Goal: Information Seeking & Learning: Learn about a topic

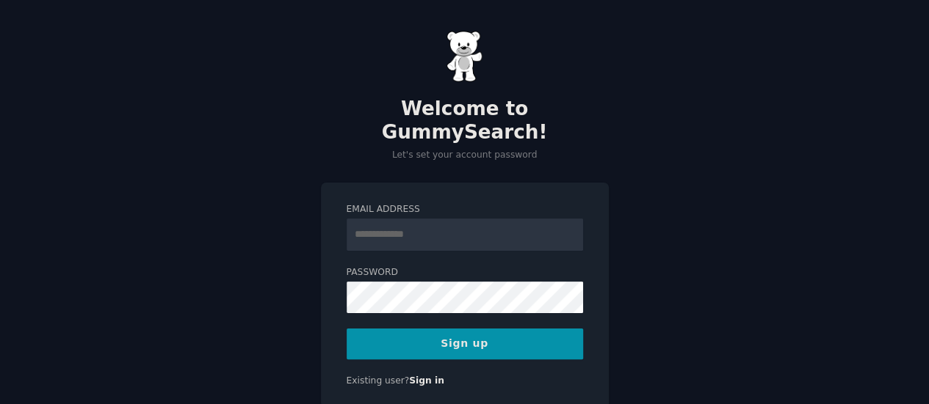
click at [410, 219] on input "Email Address" at bounding box center [464, 235] width 236 height 32
click at [483, 219] on input "Email Address" at bounding box center [464, 235] width 236 height 32
type input "**********"
click at [523, 329] on button "Sign up" at bounding box center [464, 344] width 236 height 31
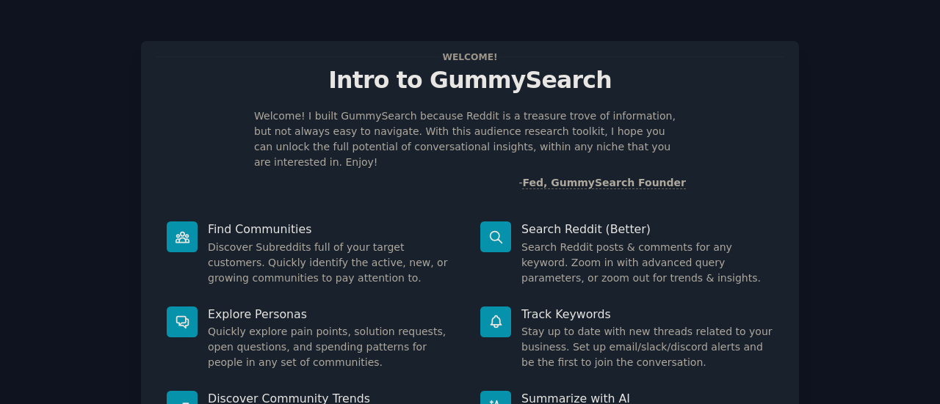
scroll to position [169, 0]
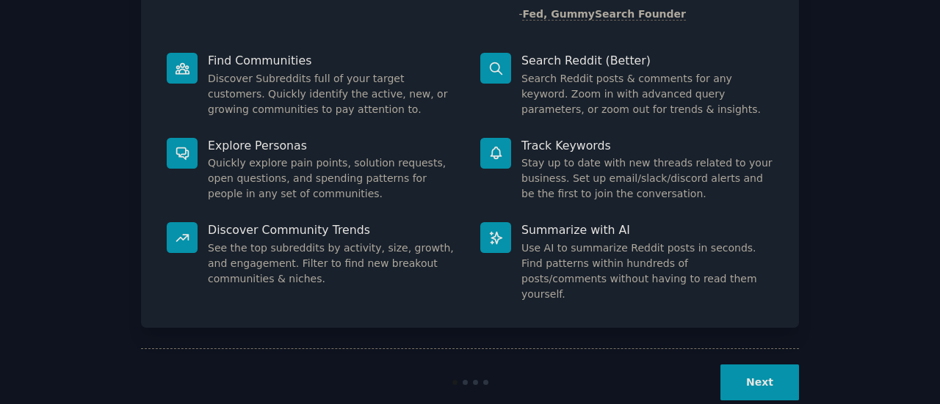
click at [778, 365] on button "Next" at bounding box center [759, 383] width 79 height 36
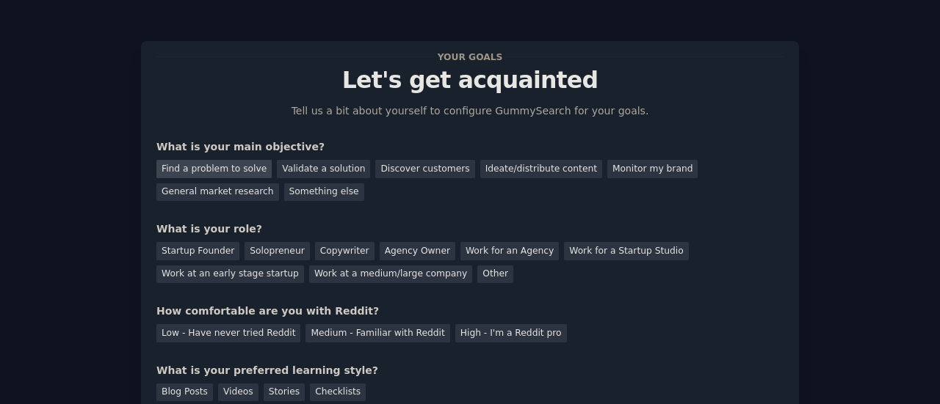
click at [218, 171] on div "Find a problem to solve" at bounding box center [213, 169] width 115 height 18
click at [255, 249] on div "Solopreneur" at bounding box center [276, 251] width 65 height 18
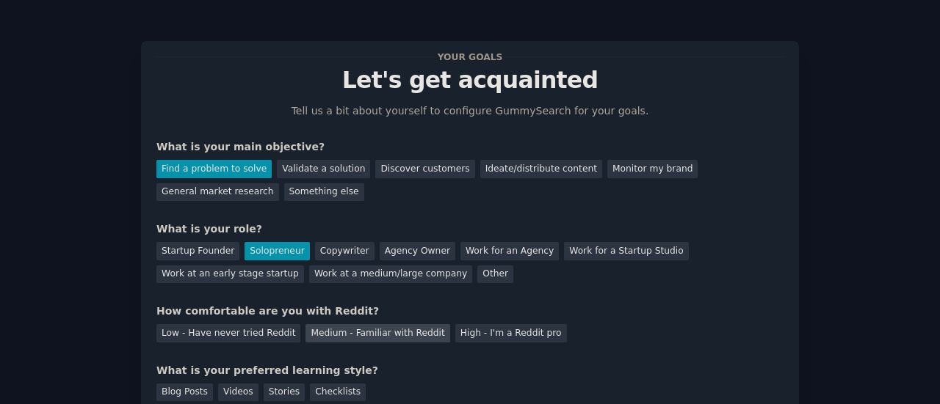
click at [388, 336] on div "Medium - Familiar with Reddit" at bounding box center [377, 333] width 144 height 18
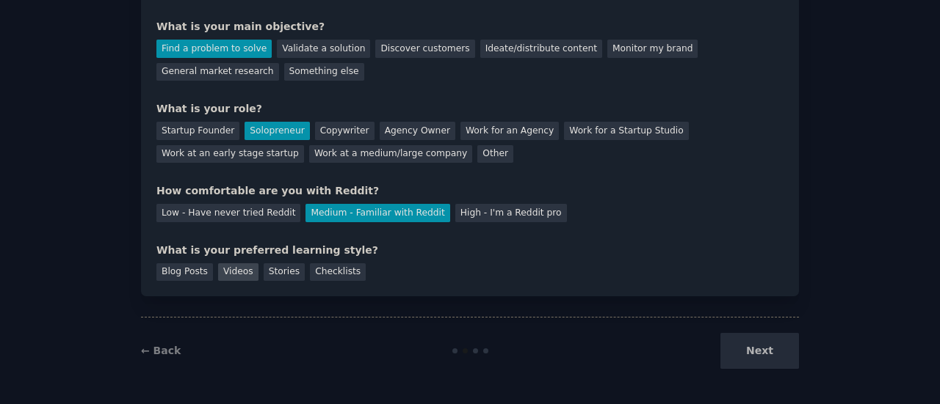
click at [231, 272] on div "Videos" at bounding box center [238, 273] width 40 height 18
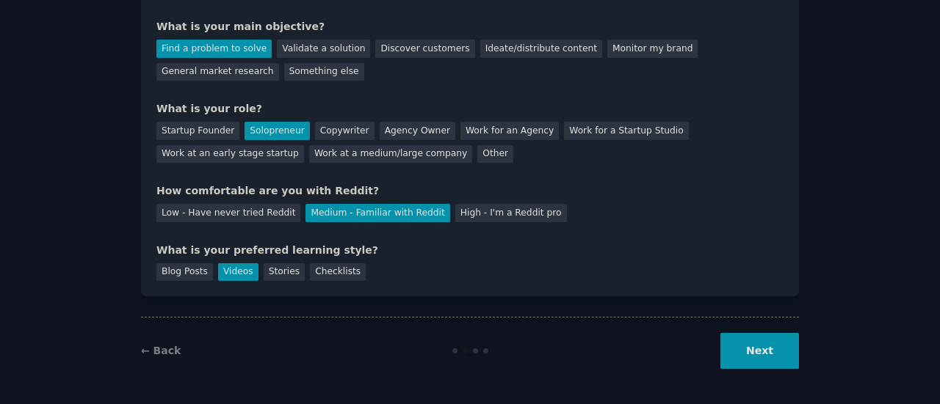
click at [746, 354] on button "Next" at bounding box center [759, 351] width 79 height 36
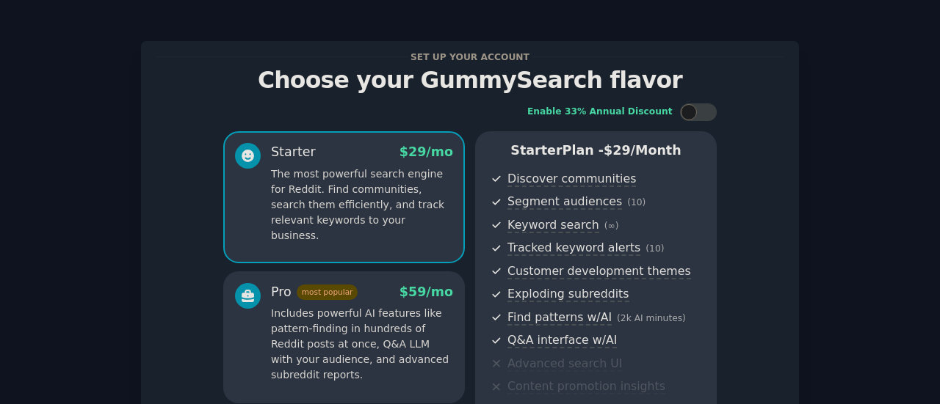
scroll to position [244, 0]
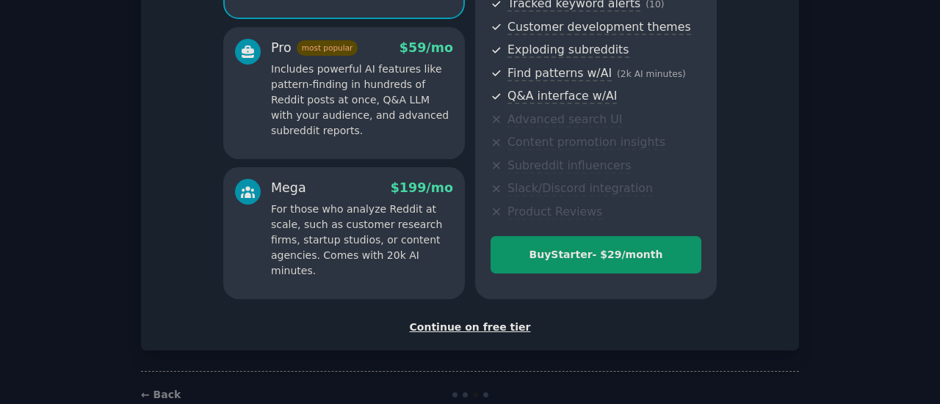
click at [450, 326] on div "Continue on free tier" at bounding box center [469, 327] width 627 height 15
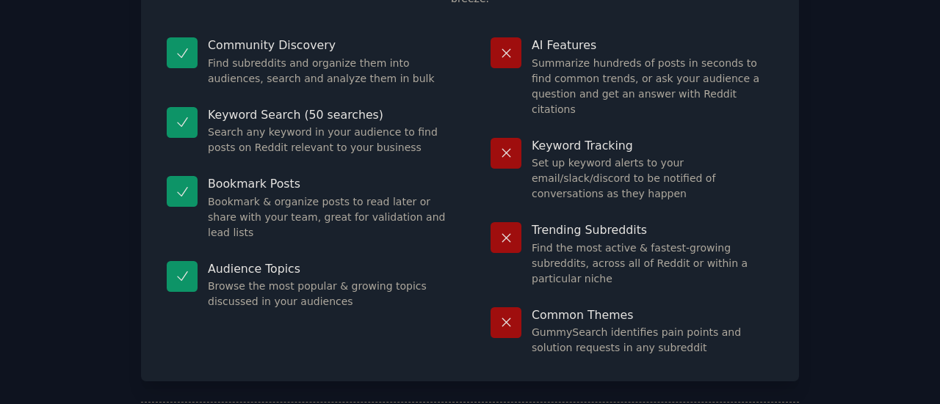
scroll to position [167, 0]
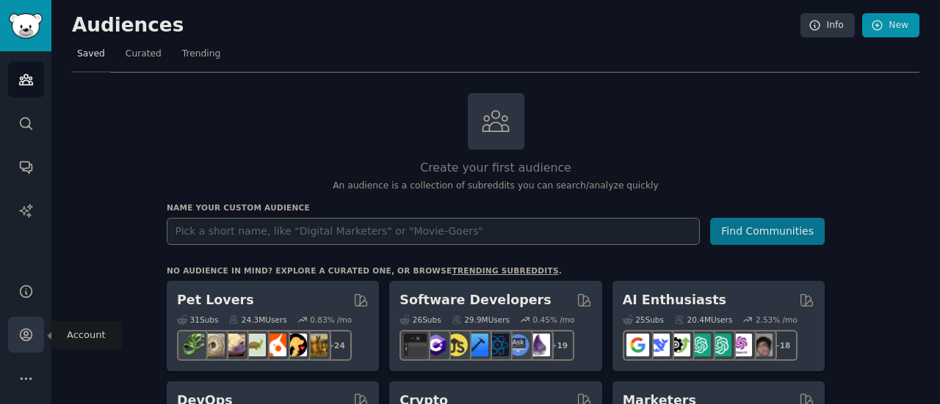
click at [23, 341] on icon "Sidebar" at bounding box center [26, 336] width 12 height 12
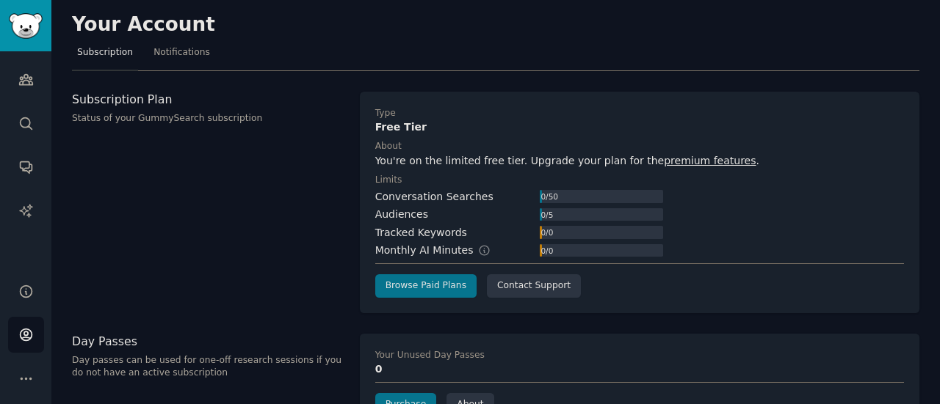
scroll to position [114, 0]
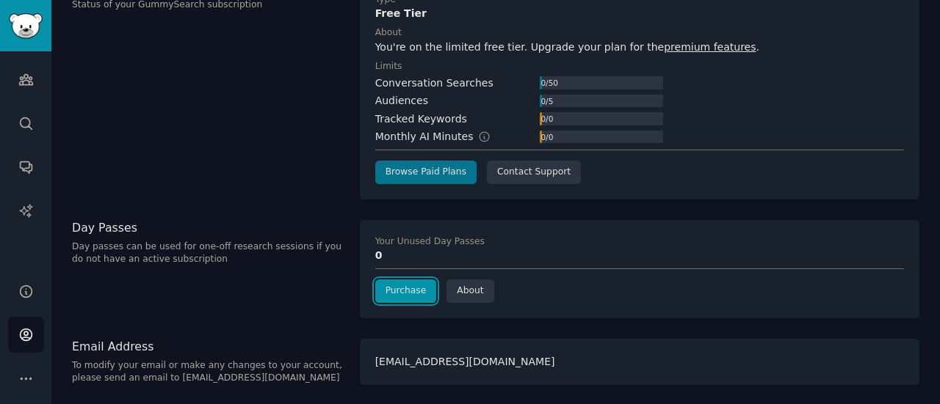
click at [402, 293] on link "Purchase" at bounding box center [406, 291] width 62 height 23
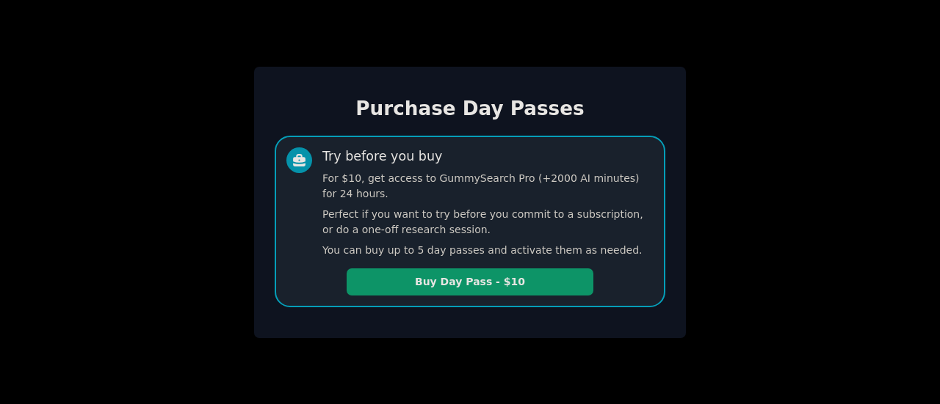
click at [402, 293] on button "Buy Day Pass - $10" at bounding box center [469, 282] width 247 height 27
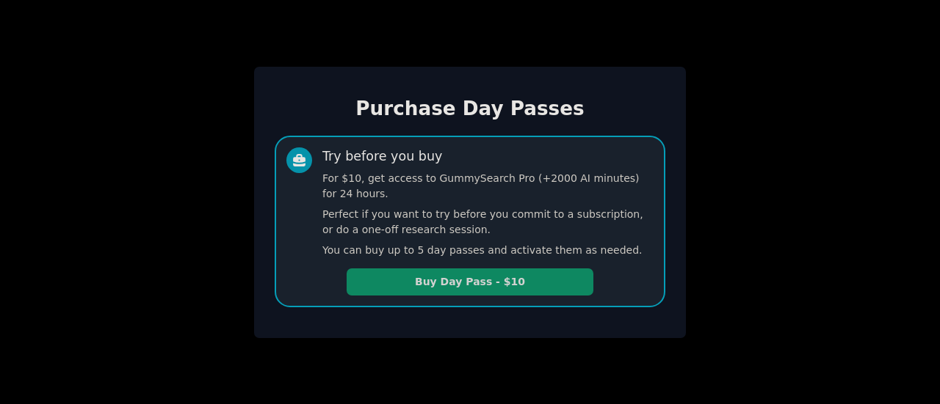
click at [493, 288] on button "Buy Day Pass - $10" at bounding box center [469, 282] width 247 height 27
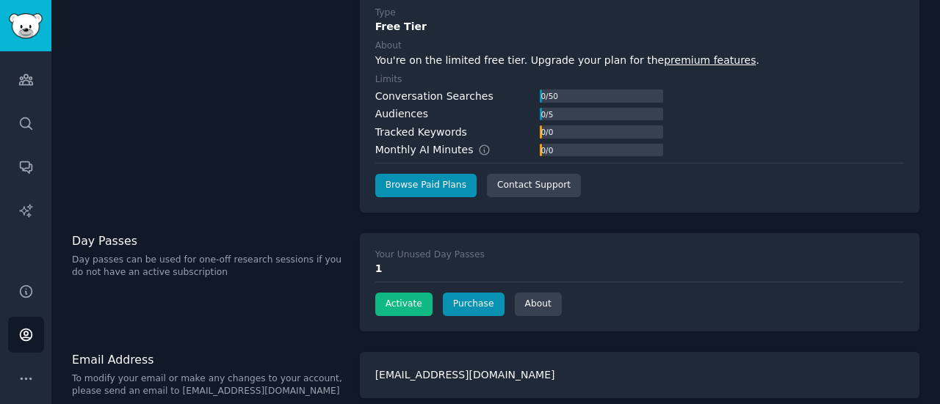
scroll to position [150, 0]
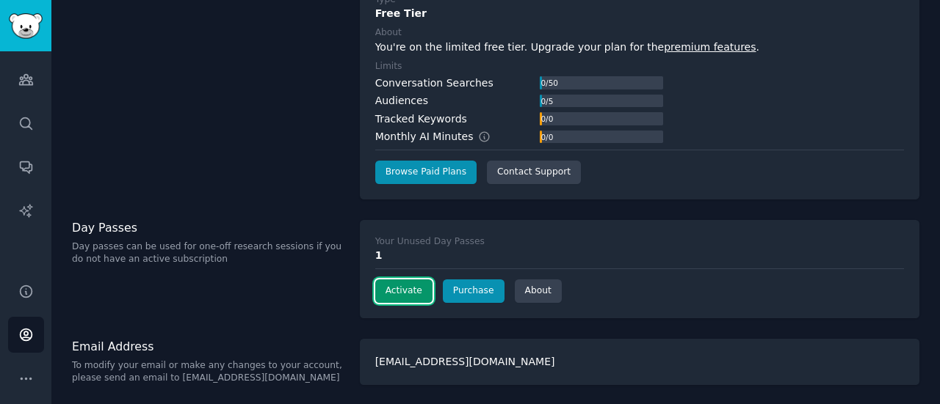
click at [382, 291] on button "Activate" at bounding box center [403, 291] width 57 height 23
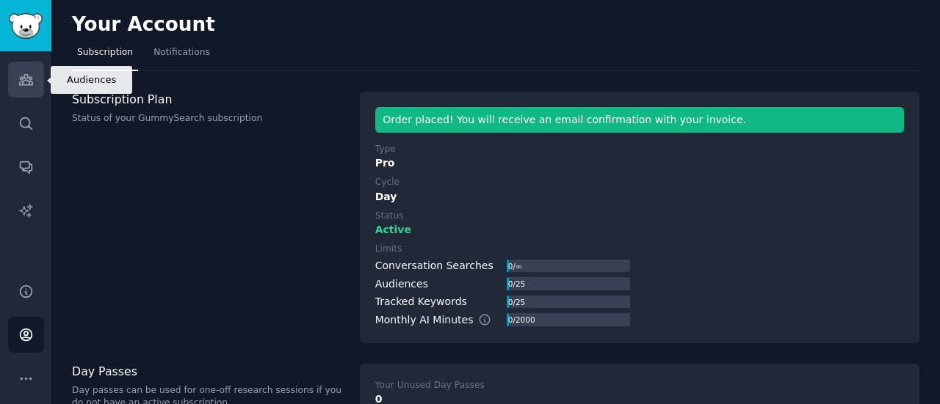
click at [12, 70] on link "Audiences" at bounding box center [26, 80] width 36 height 36
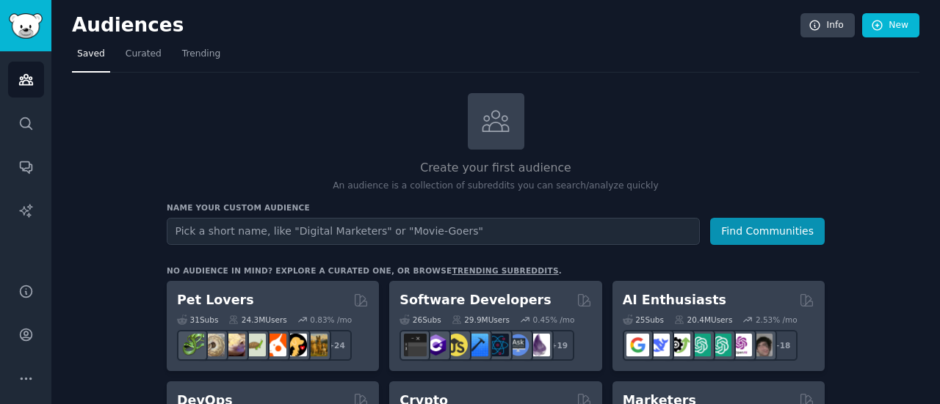
click at [186, 231] on input "text" at bounding box center [433, 231] width 533 height 27
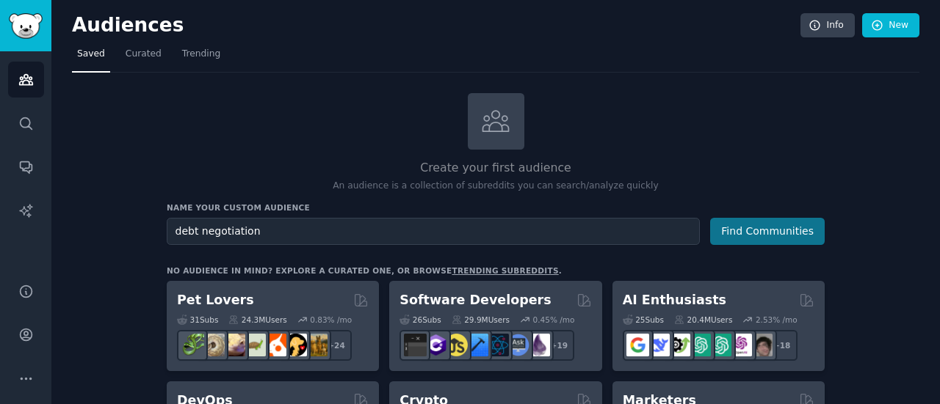
type input "debt negotiation"
click at [724, 240] on button "Find Communities" at bounding box center [767, 231] width 115 height 27
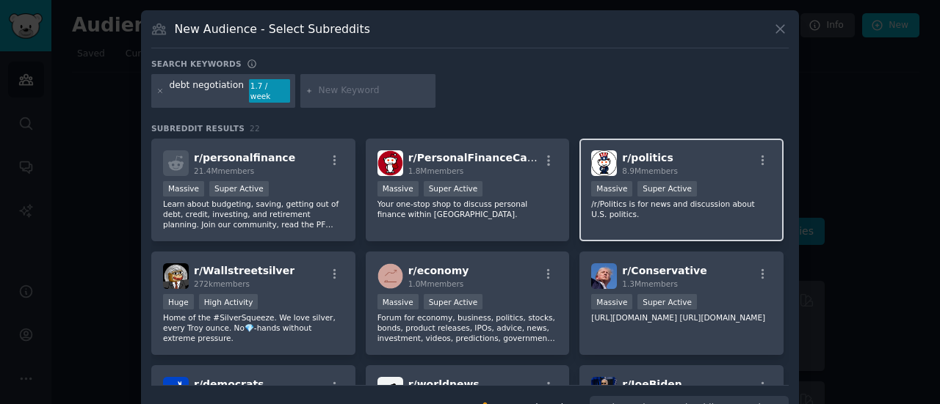
scroll to position [244, 0]
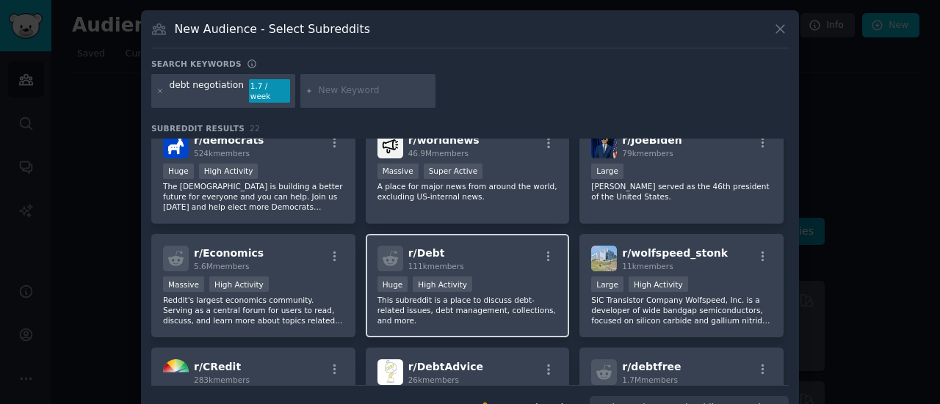
click at [497, 277] on div "Huge High Activity" at bounding box center [467, 286] width 181 height 18
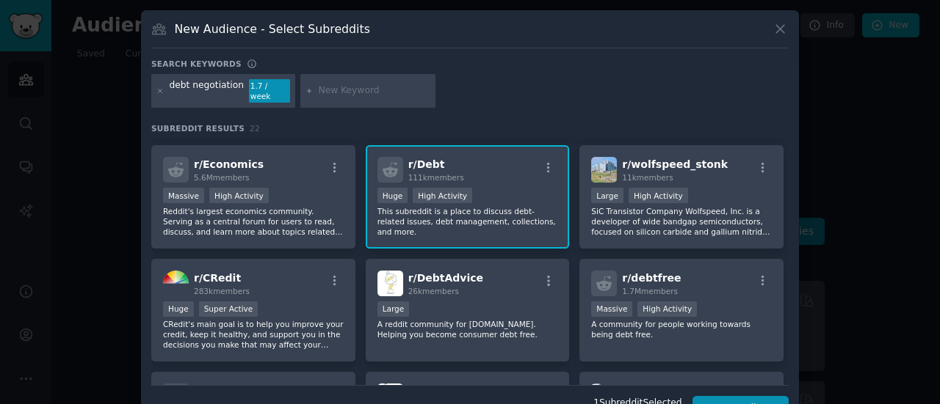
scroll to position [338, 0]
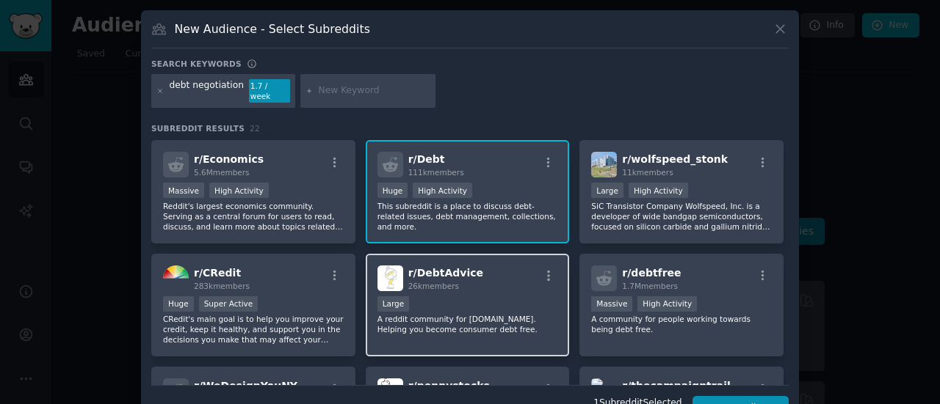
click at [485, 278] on div "r/ DebtAdvice 26k members" at bounding box center [467, 279] width 181 height 26
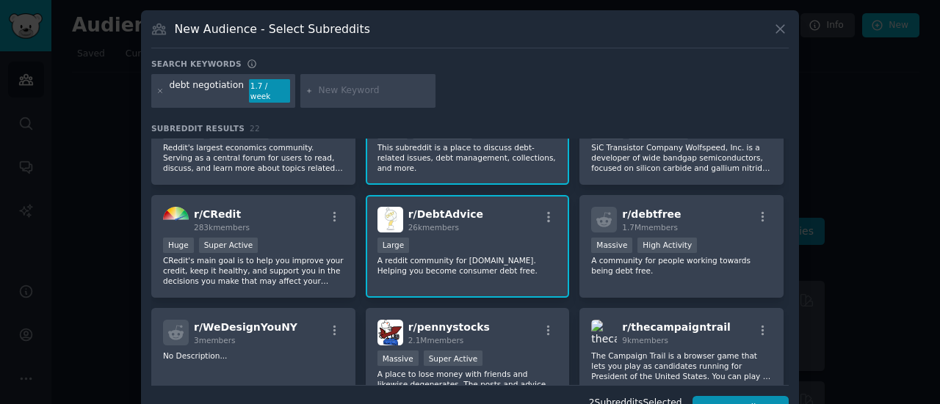
scroll to position [427, 0]
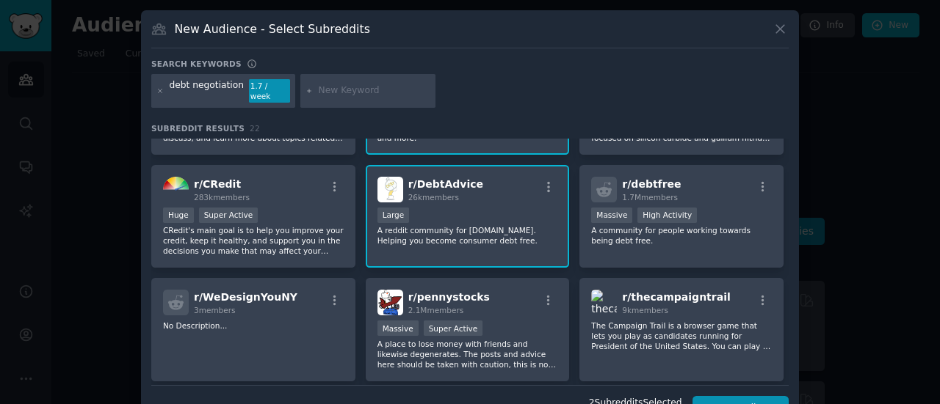
drag, startPoint x: 786, startPoint y: 258, endPoint x: 787, endPoint y: 282, distance: 24.2
click at [787, 282] on div "New Audience - Select Subreddits Search keywords debt negotiation 1.7 / week Su…" at bounding box center [470, 221] width 658 height 422
click at [794, 239] on div "New Audience - Select Subreddits Search keywords debt negotiation 1.7 / week Su…" at bounding box center [470, 221] width 658 height 422
click at [633, 77] on div "debt negotiation 1.7 / week" at bounding box center [469, 93] width 637 height 39
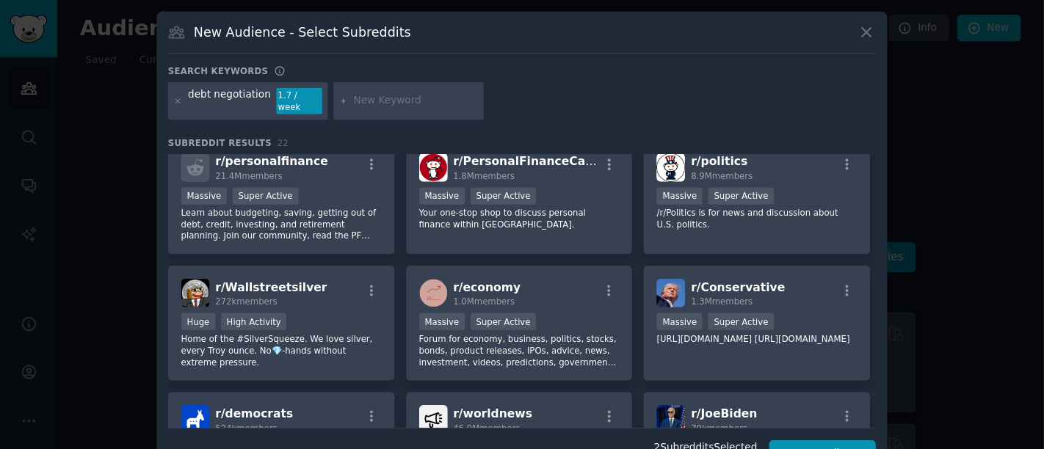
scroll to position [0, 0]
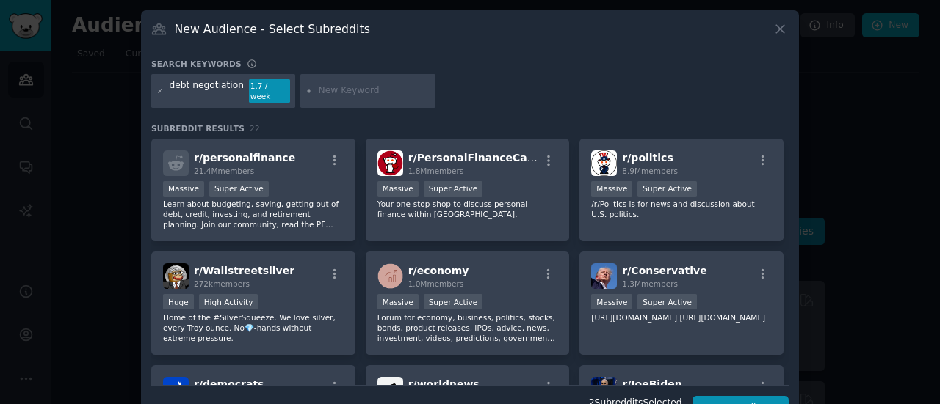
click at [327, 86] on input "text" at bounding box center [375, 90] width 112 height 13
type input "bankruptcy"
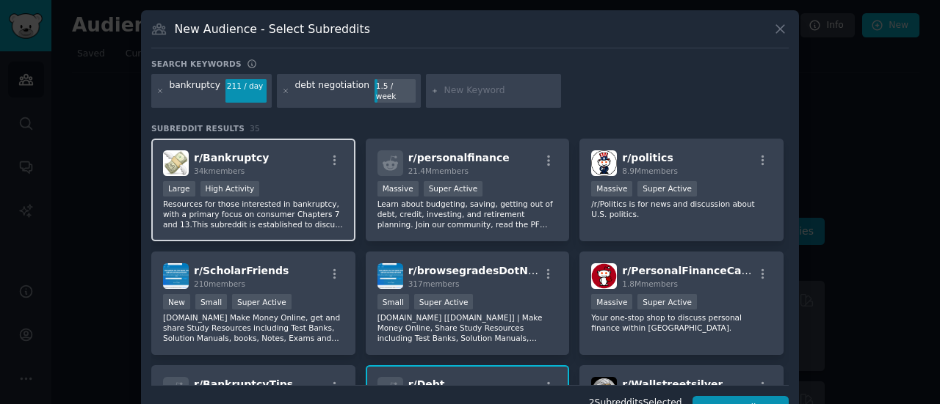
click at [295, 199] on p "Resources for those interested in bankruptcy, with a primary focus on consumer …" at bounding box center [253, 214] width 181 height 31
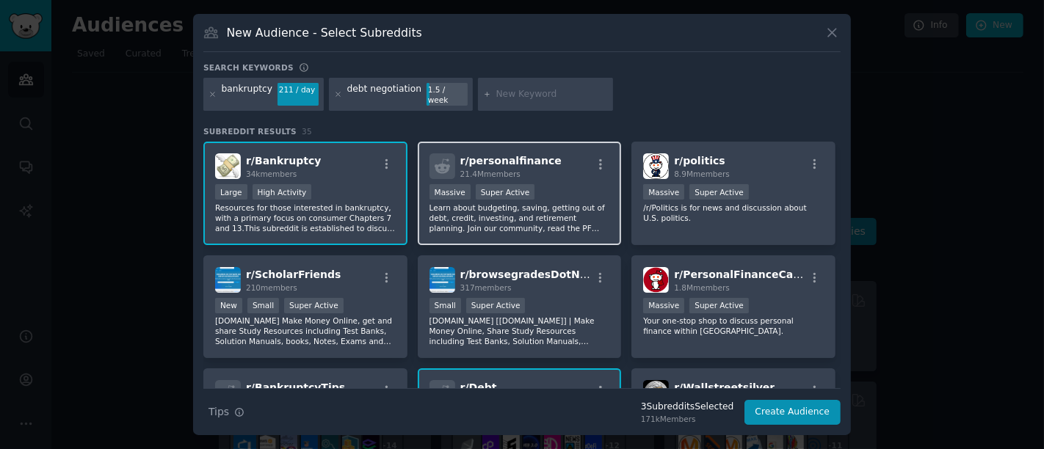
click at [587, 196] on div "Massive Super Active" at bounding box center [519, 193] width 181 height 18
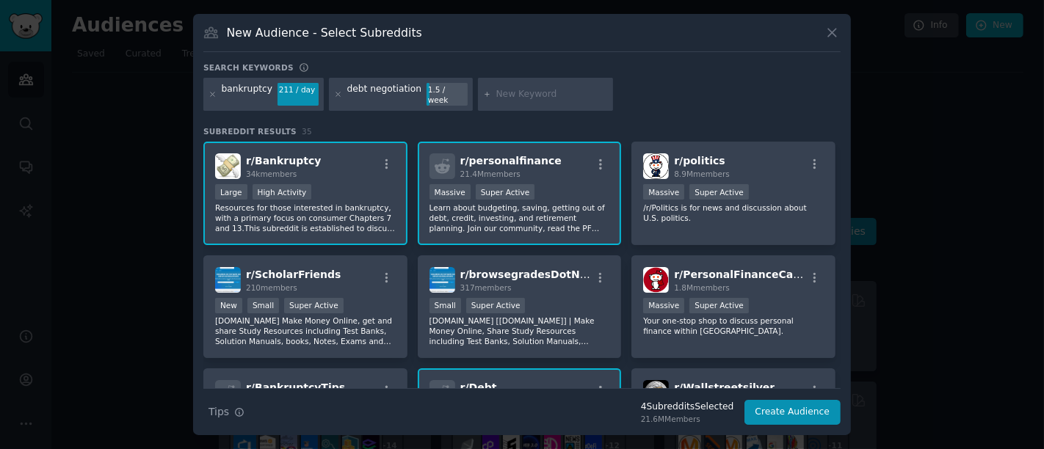
click at [587, 196] on div "Massive Super Active" at bounding box center [519, 193] width 181 height 18
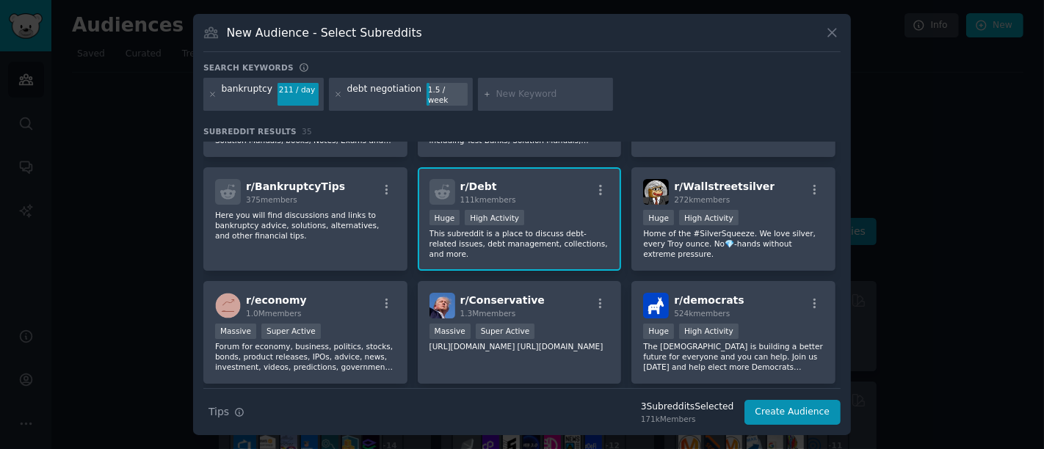
scroll to position [204, 0]
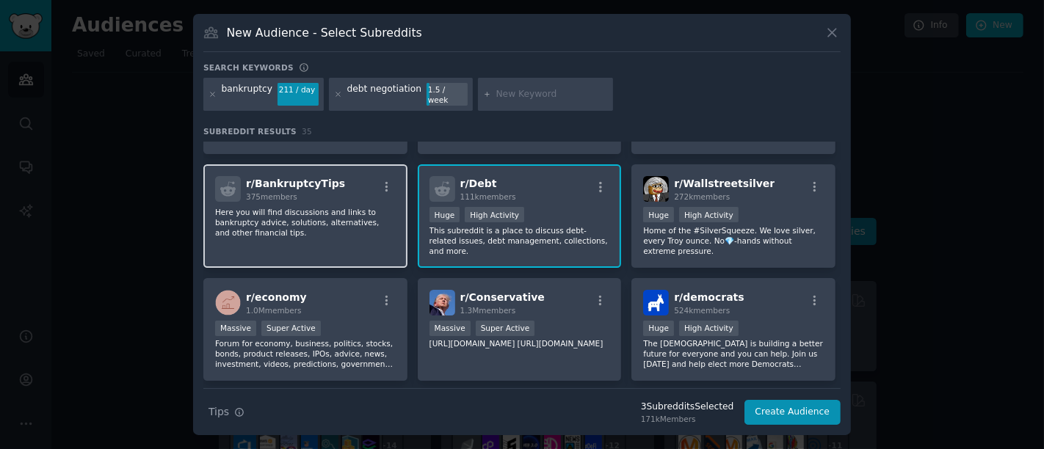
click at [337, 207] on p "Here you will find discussions and links to bankruptcy advice, solutions, alter…" at bounding box center [305, 222] width 181 height 31
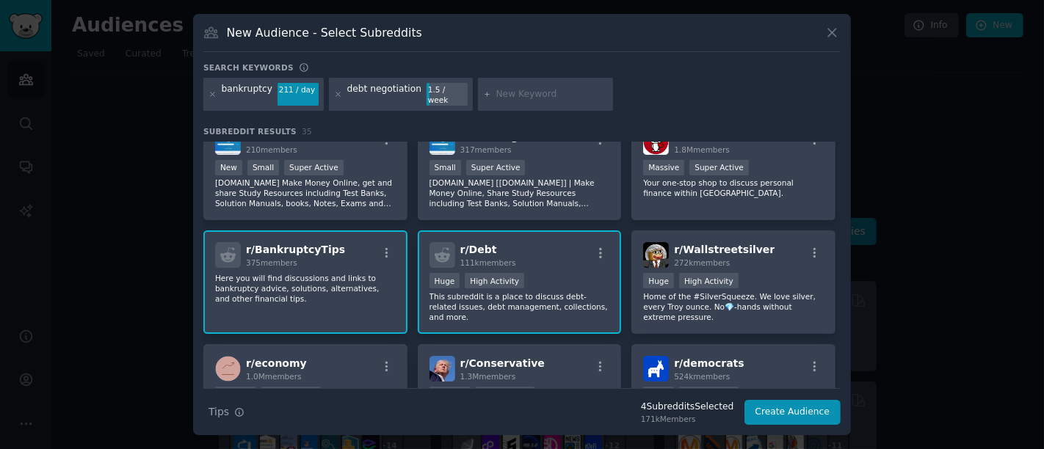
scroll to position [0, 0]
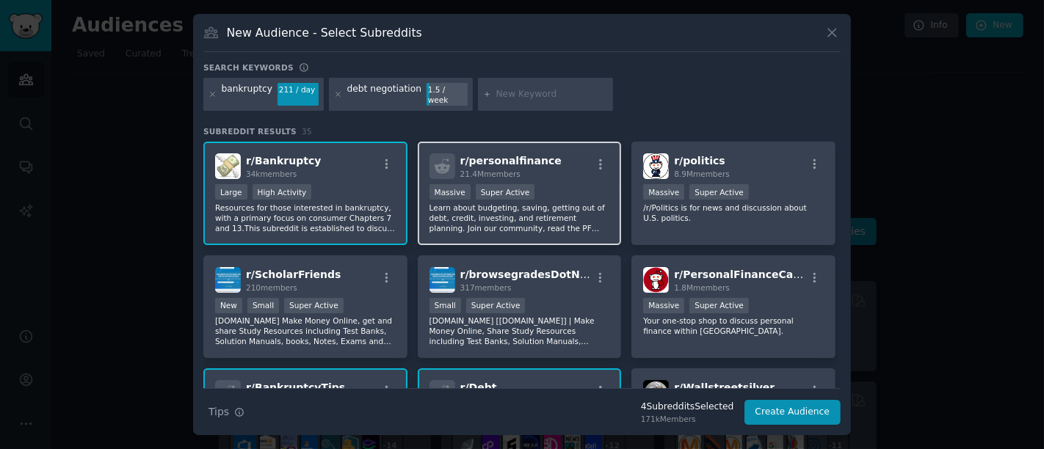
click at [561, 206] on p "Learn about budgeting, saving, getting out of debt, credit, investing, and reti…" at bounding box center [519, 218] width 181 height 31
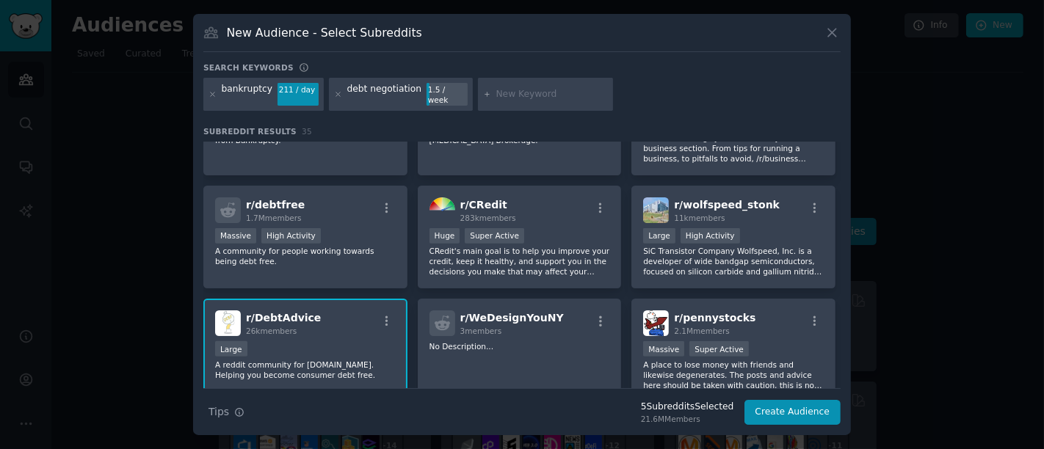
scroll to position [758, 0]
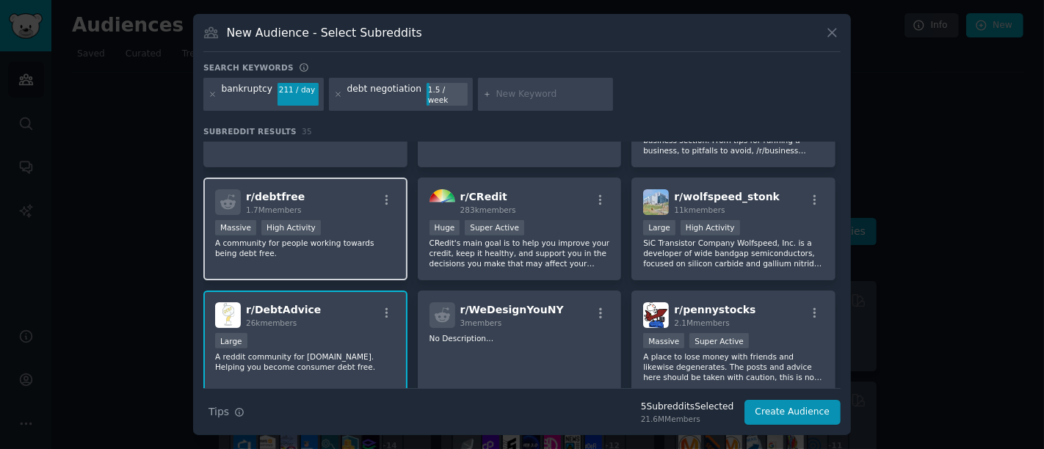
click at [351, 238] on p "A community for people working towards being debt free." at bounding box center [305, 248] width 181 height 21
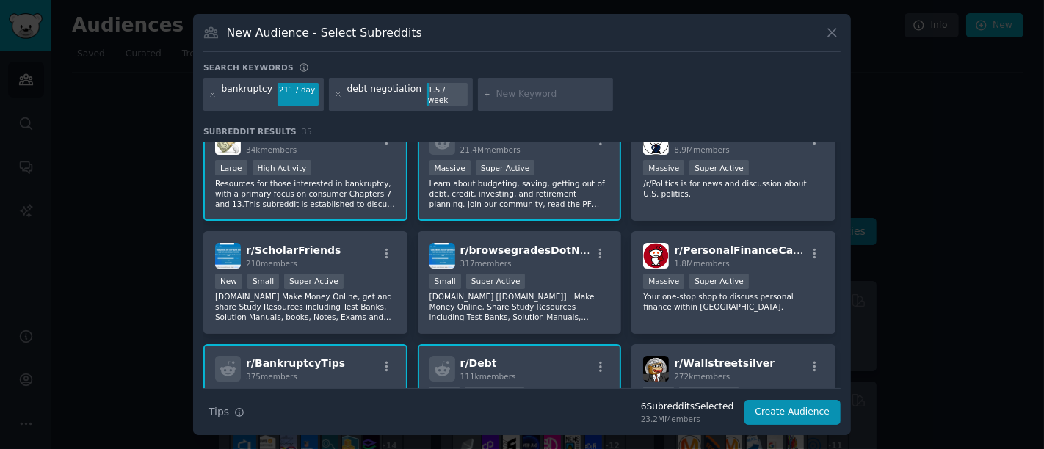
scroll to position [0, 0]
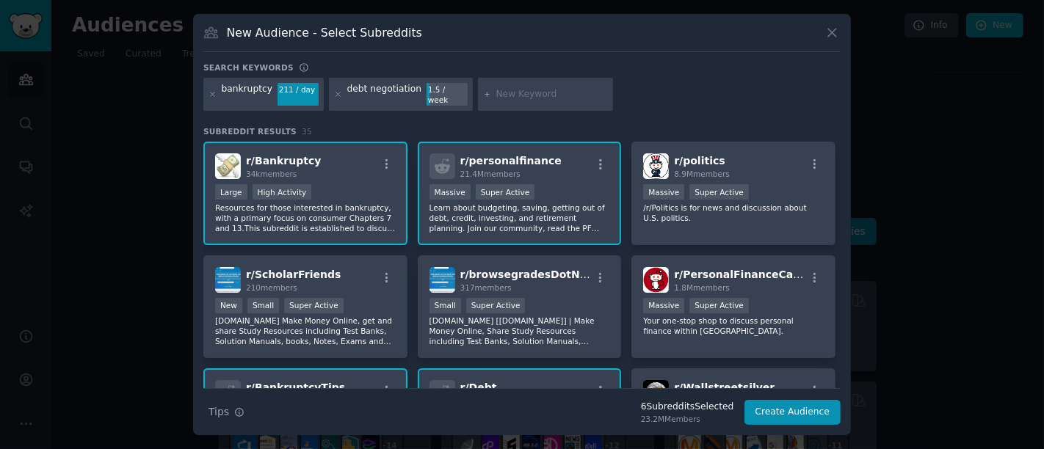
click at [543, 99] on input "text" at bounding box center [552, 94] width 112 height 13
type input "credit card debt"
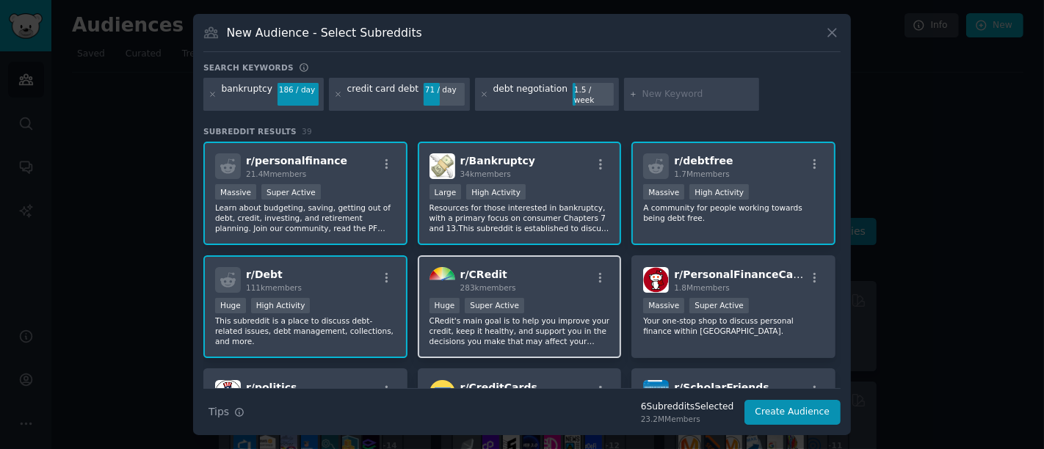
click at [543, 327] on p "CRedit's main goal is to help you improve your credit, keep it healthy, and sup…" at bounding box center [519, 331] width 181 height 31
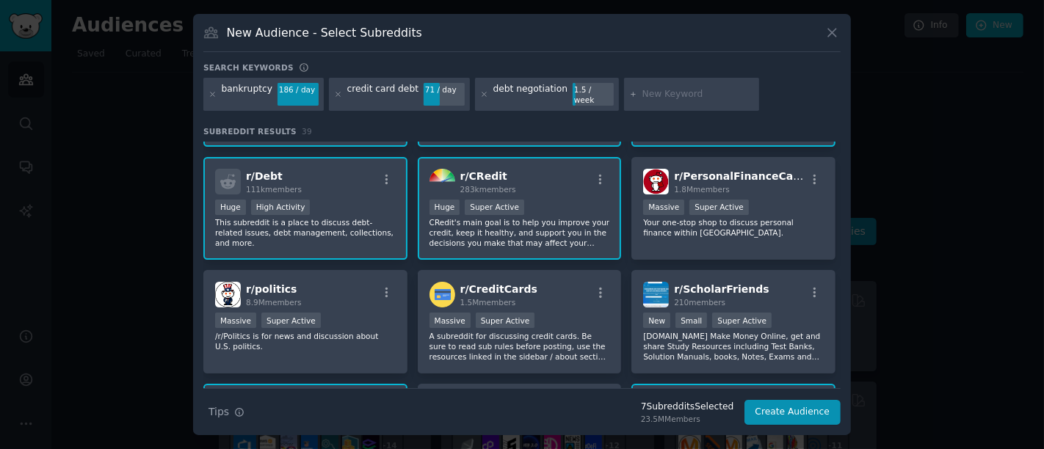
scroll to position [104, 0]
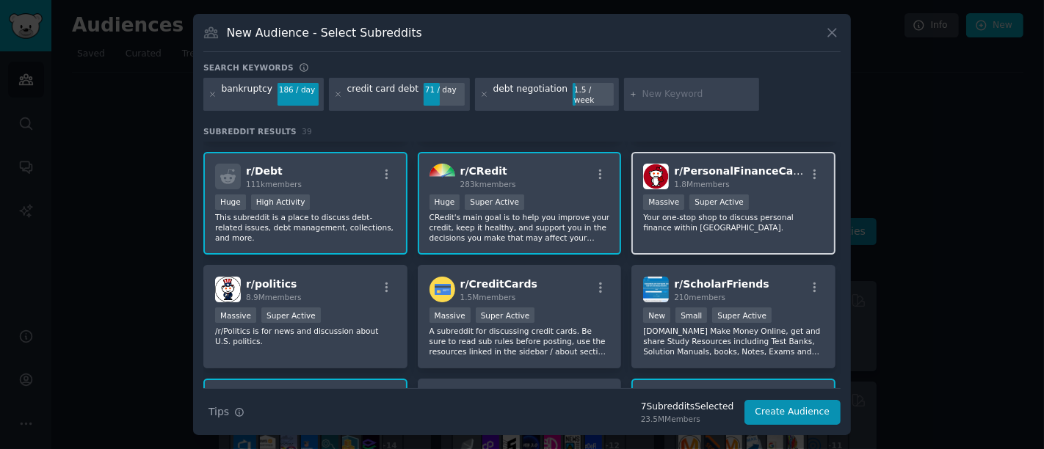
click at [765, 212] on p "Your one-stop shop to discuss personal finance within [GEOGRAPHIC_DATA]." at bounding box center [733, 222] width 181 height 21
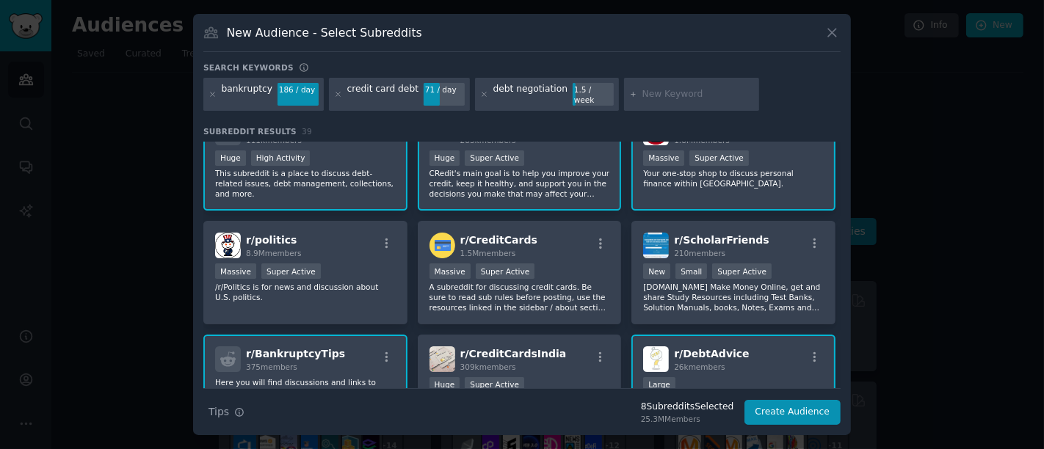
scroll to position [156, 0]
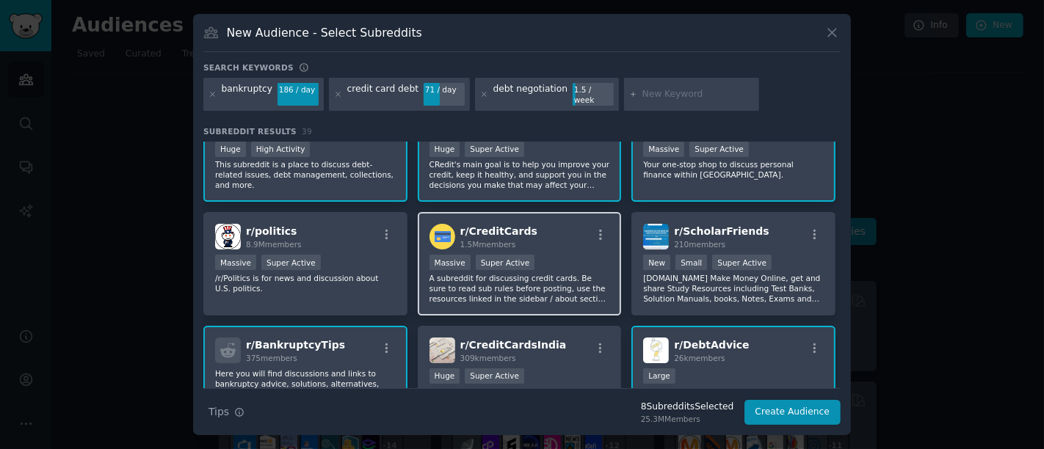
click at [558, 273] on p "A subreddit for discussing credit cards. Be sure to read sub rules before posti…" at bounding box center [519, 288] width 181 height 31
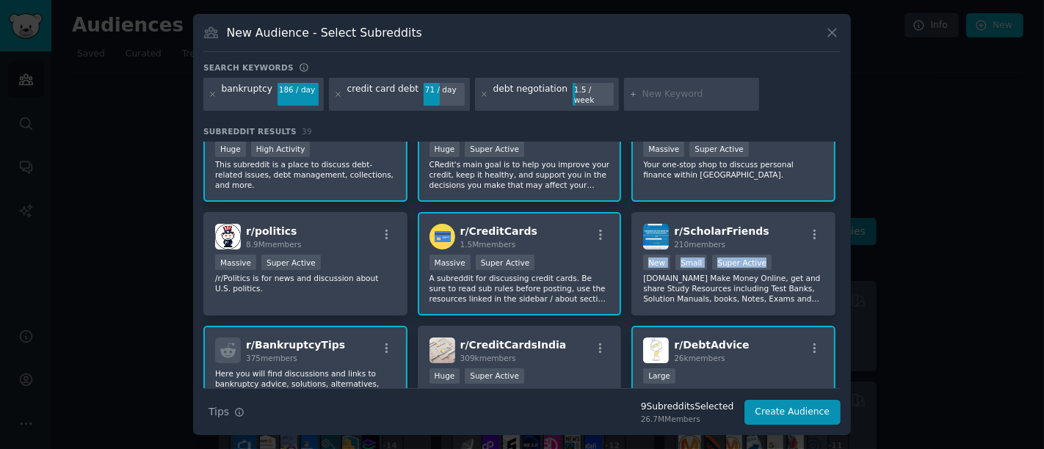
drag, startPoint x: 840, startPoint y: 225, endPoint x: 841, endPoint y: 261, distance: 36.0
click at [841, 261] on div "New Audience - Select Subreddits Search keywords bankruptcy 186 / day credit ca…" at bounding box center [522, 225] width 658 height 422
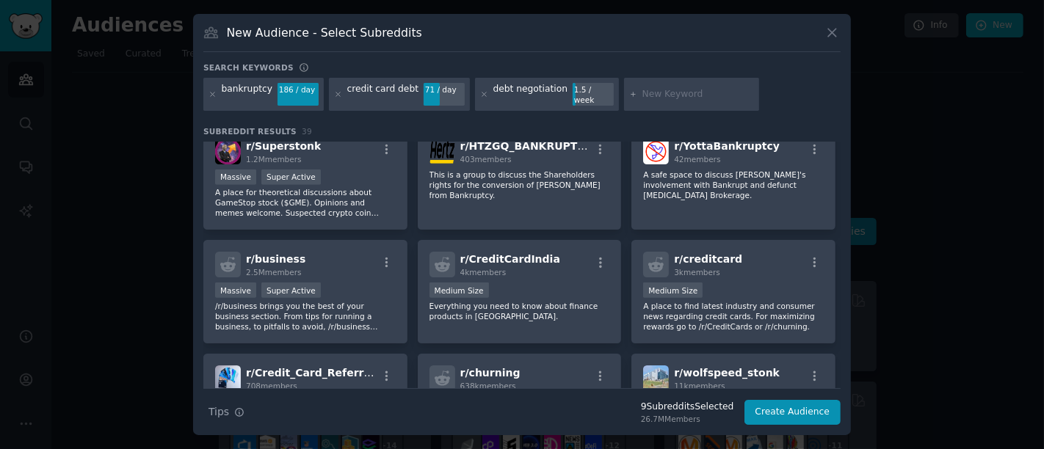
scroll to position [821, 0]
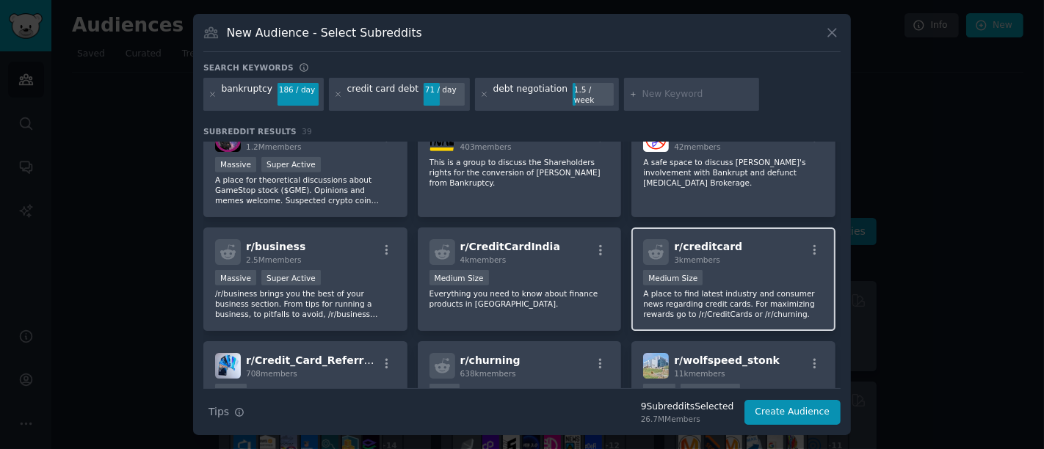
click at [777, 288] on p "A place to find latest industry and consumer news regarding credit cards. For m…" at bounding box center [733, 303] width 181 height 31
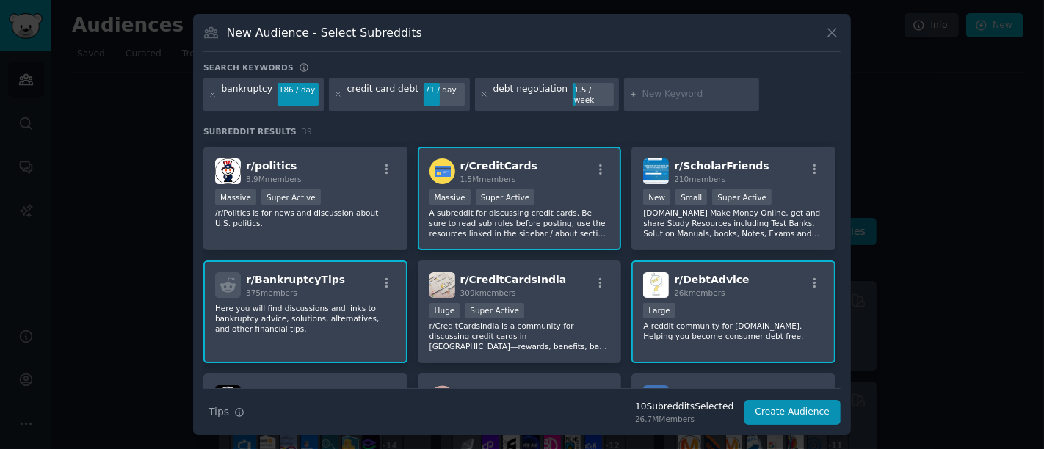
scroll to position [0, 0]
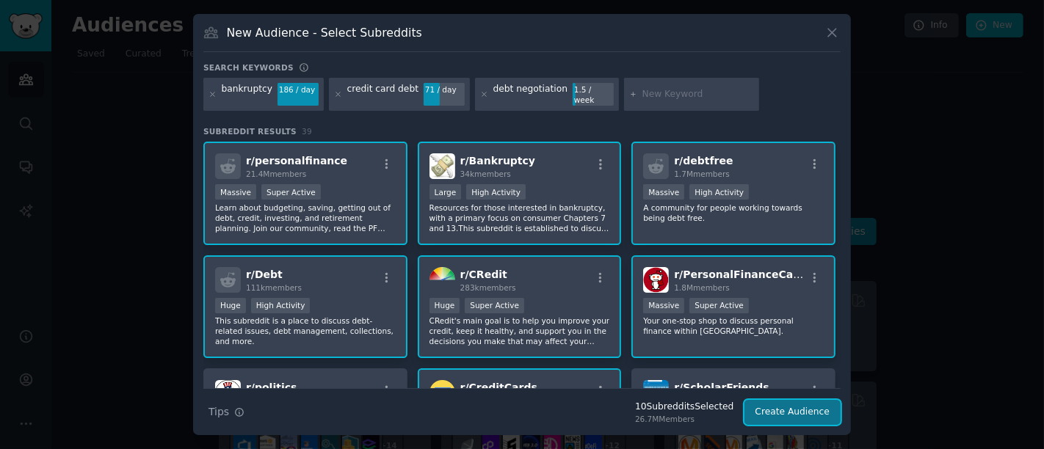
click at [822, 404] on button "Create Audience" at bounding box center [792, 412] width 97 height 25
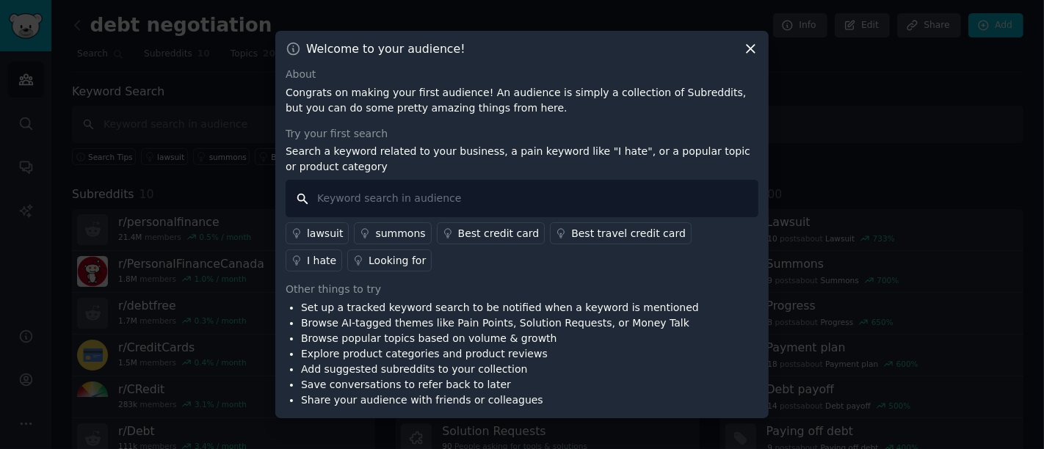
click at [438, 207] on input "text" at bounding box center [522, 198] width 473 height 37
type input "negotiation letter"
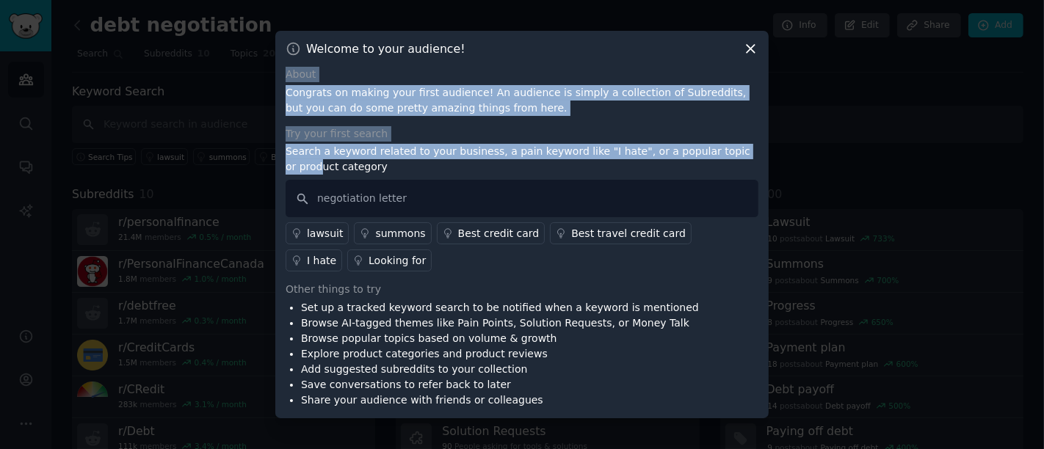
drag, startPoint x: 698, startPoint y: 41, endPoint x: 727, endPoint y: 153, distance: 116.1
click at [727, 153] on div "Welcome to your audience! About Congrats on making your first audience! An audi…" at bounding box center [521, 225] width 493 height 388
click at [750, 50] on icon at bounding box center [751, 50] width 8 height 8
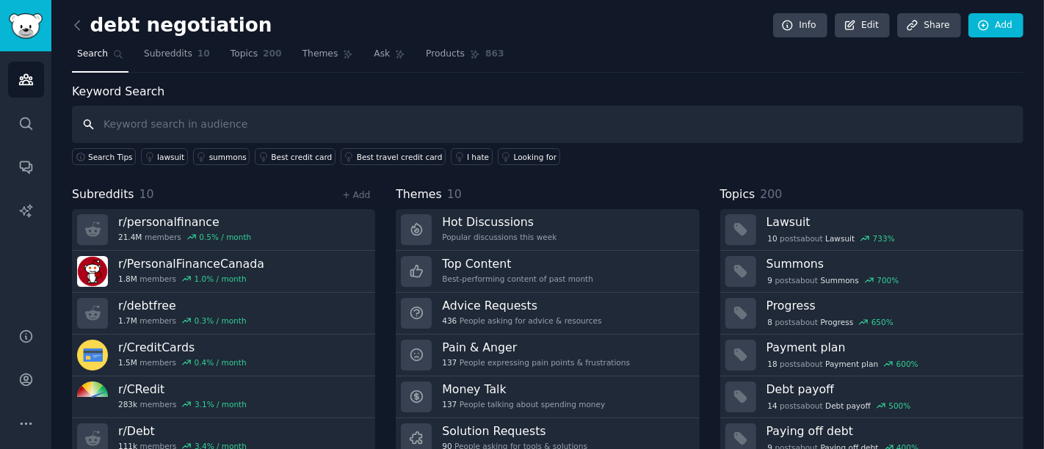
click at [633, 108] on input "text" at bounding box center [547, 124] width 951 height 37
click at [614, 123] on input "text" at bounding box center [547, 124] width 951 height 37
type input "negotiation letter"
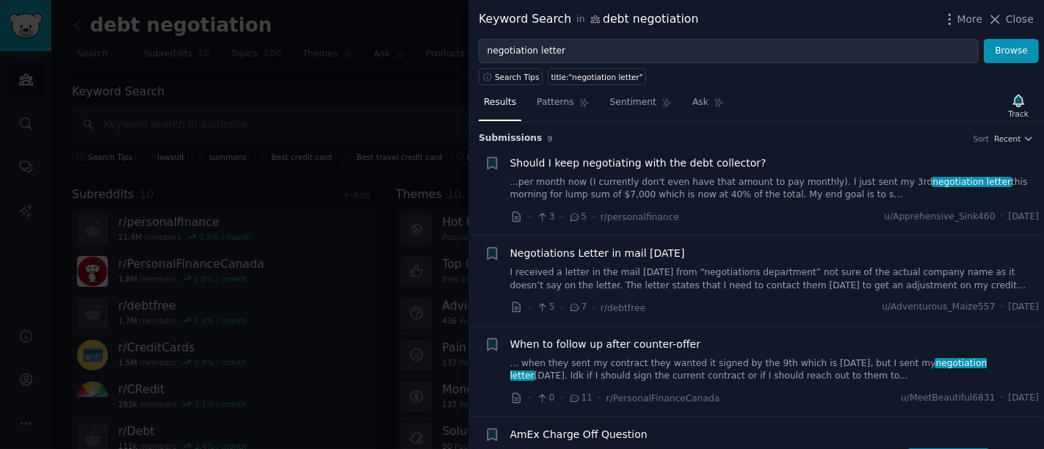
click at [559, 110] on div "Results Patterns Sentiment Ask Track Submission s 9 Sort Recent + Should I keep…" at bounding box center [756, 267] width 576 height 364
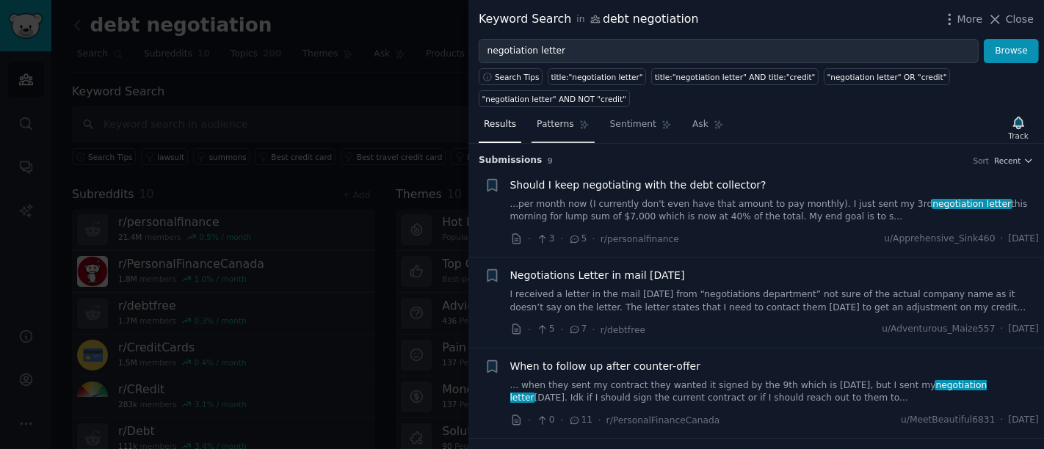
click at [558, 120] on span "Patterns" at bounding box center [555, 124] width 37 height 13
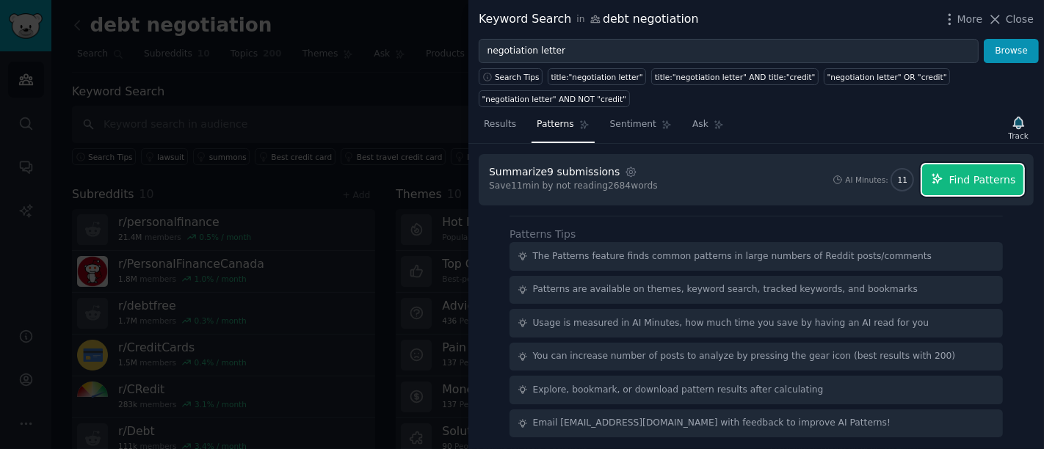
click at [939, 180] on span "Find Patterns" at bounding box center [982, 180] width 67 height 15
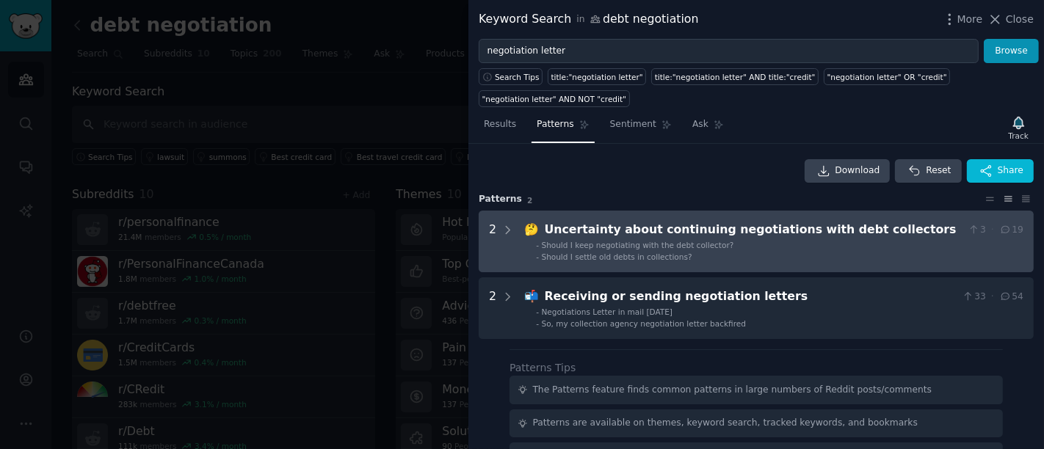
click at [823, 254] on li "- Should I settle old debts in collections?" at bounding box center [779, 257] width 487 height 10
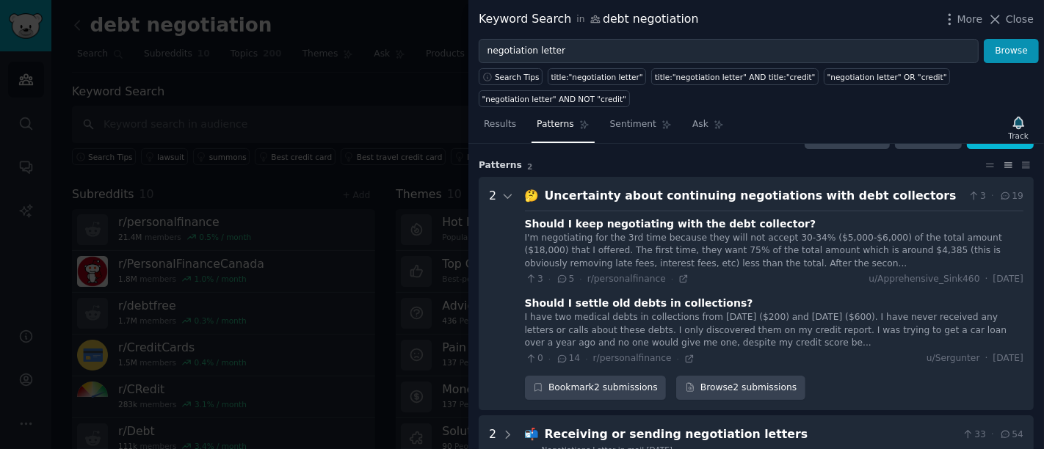
scroll to position [306, 0]
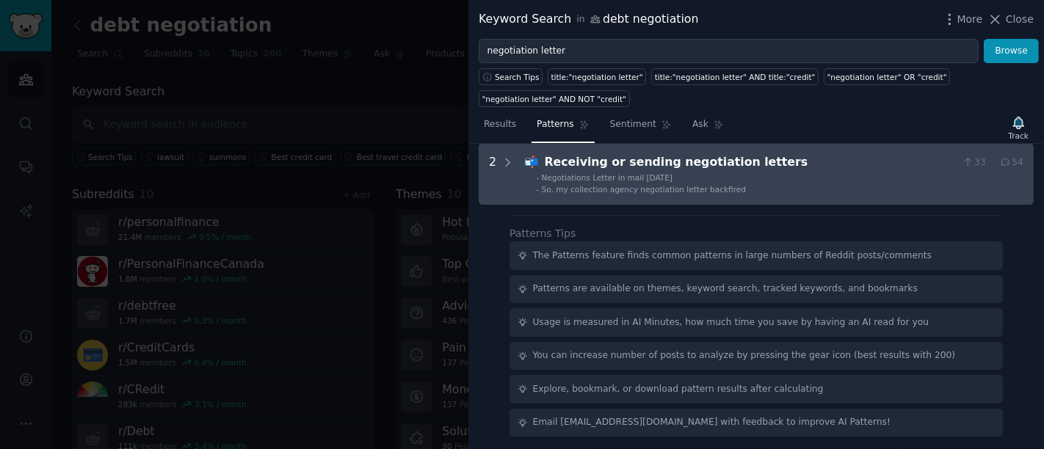
click at [761, 184] on li "- So, my collection agency negotiation letter backfired" at bounding box center [779, 189] width 487 height 10
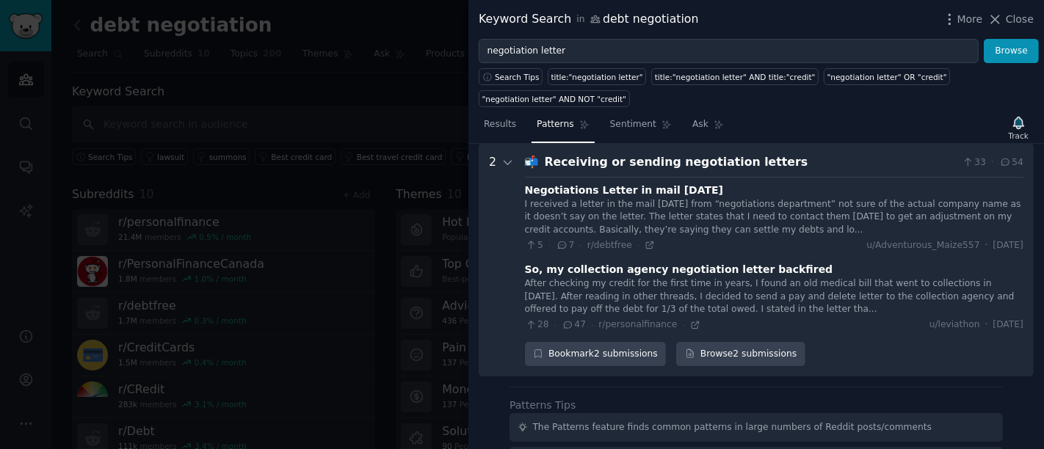
scroll to position [304, 0]
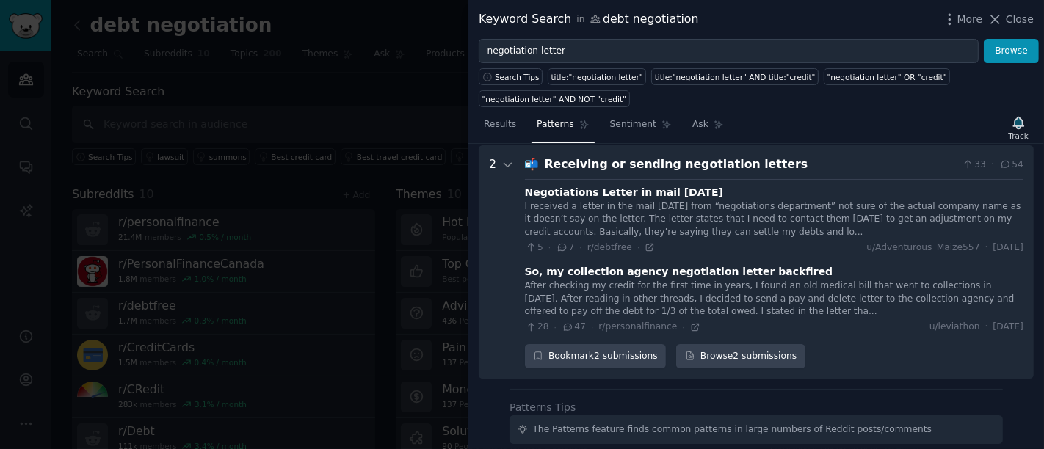
click at [721, 292] on div "After checking my credit for the first time in years, I found an old medical bi…" at bounding box center [774, 299] width 498 height 39
click at [694, 282] on div "After checking my credit for the first time in years, I found an old medical bi…" at bounding box center [774, 299] width 498 height 39
click at [609, 291] on div "After checking my credit for the first time in years, I found an old medical bi…" at bounding box center [774, 299] width 498 height 39
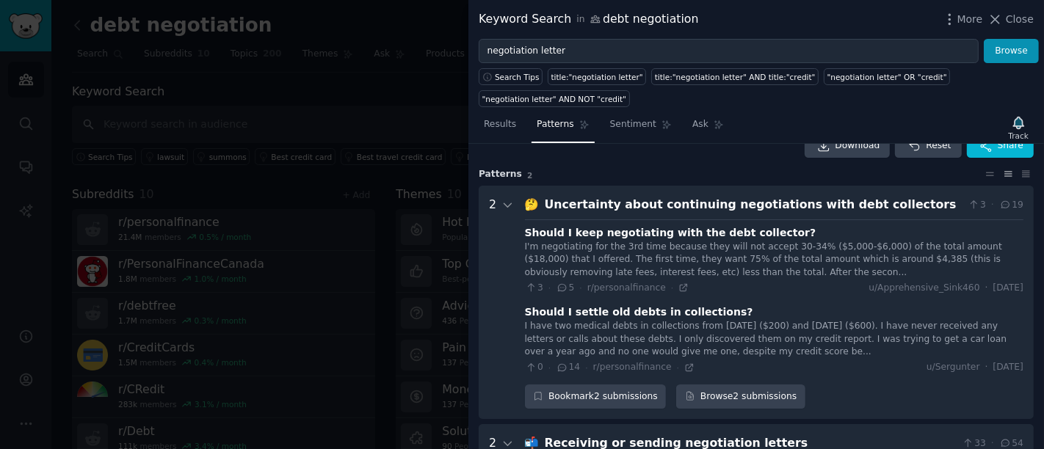
scroll to position [0, 0]
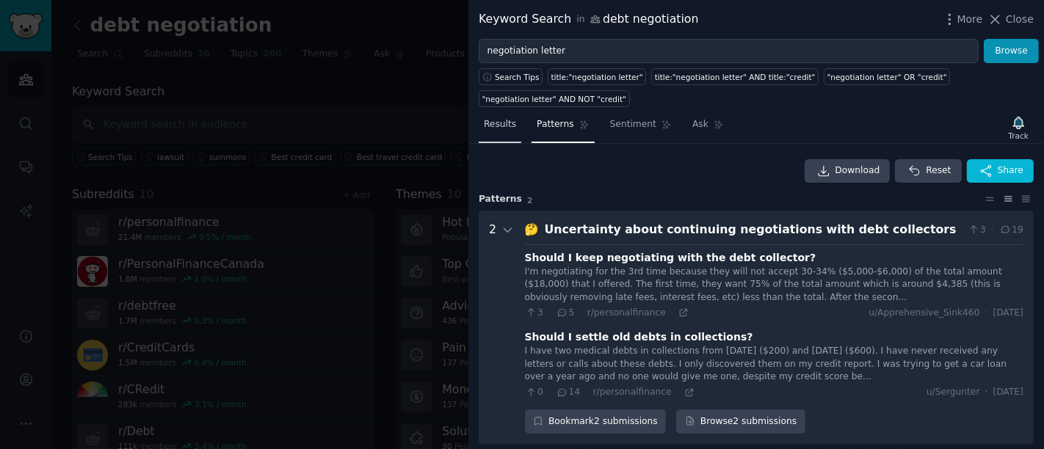
click at [501, 128] on span "Results" at bounding box center [500, 124] width 32 height 13
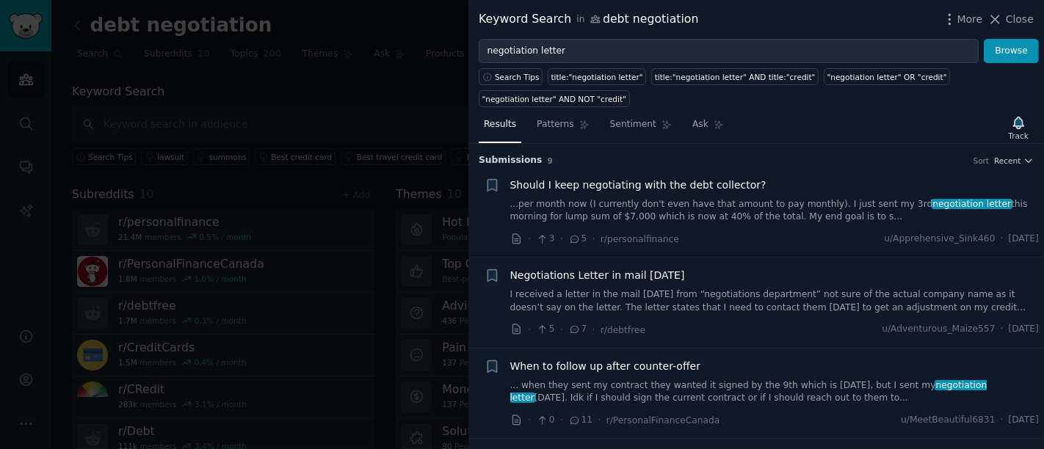
click at [838, 380] on link "... when they sent my contract they wanted it signed by the 9th which is [DATE]…" at bounding box center [774, 393] width 529 height 26
click at [795, 127] on div "Results Patterns Sentiment Ask Track" at bounding box center [756, 128] width 576 height 32
click at [852, 125] on div "Results Patterns Sentiment Ask Track" at bounding box center [756, 128] width 576 height 32
drag, startPoint x: 852, startPoint y: 125, endPoint x: 902, endPoint y: 120, distance: 50.8
click at [902, 120] on div "Results Patterns Sentiment Ask Track" at bounding box center [756, 128] width 576 height 32
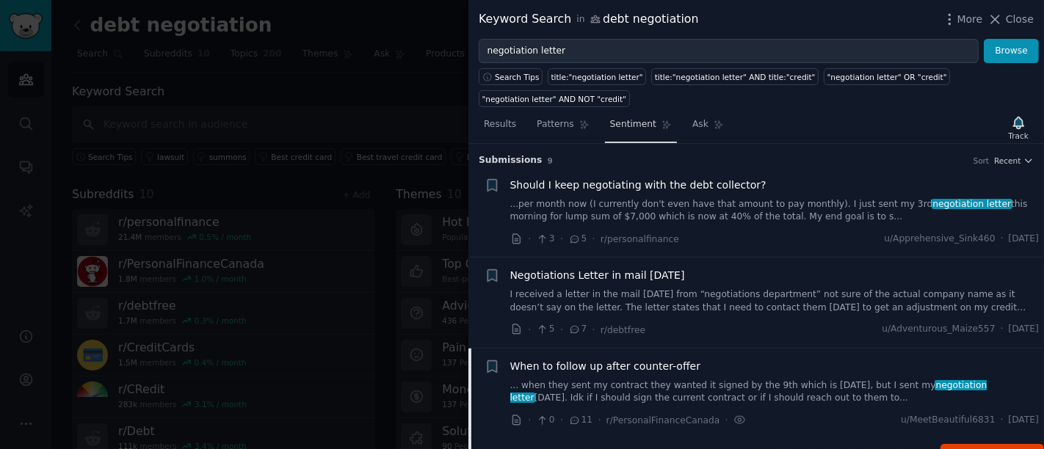
click at [620, 124] on span "Sentiment" at bounding box center [633, 124] width 46 height 13
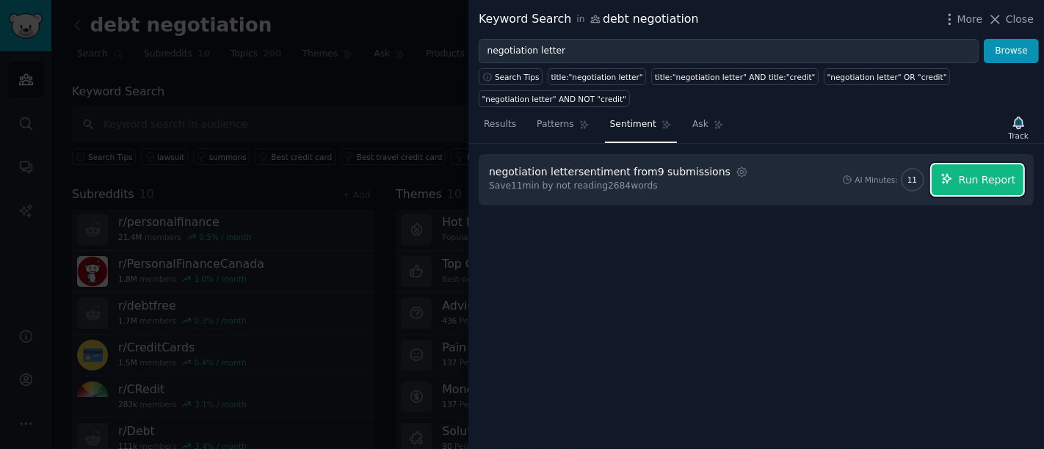
click at [939, 182] on span "Run Report" at bounding box center [987, 180] width 57 height 15
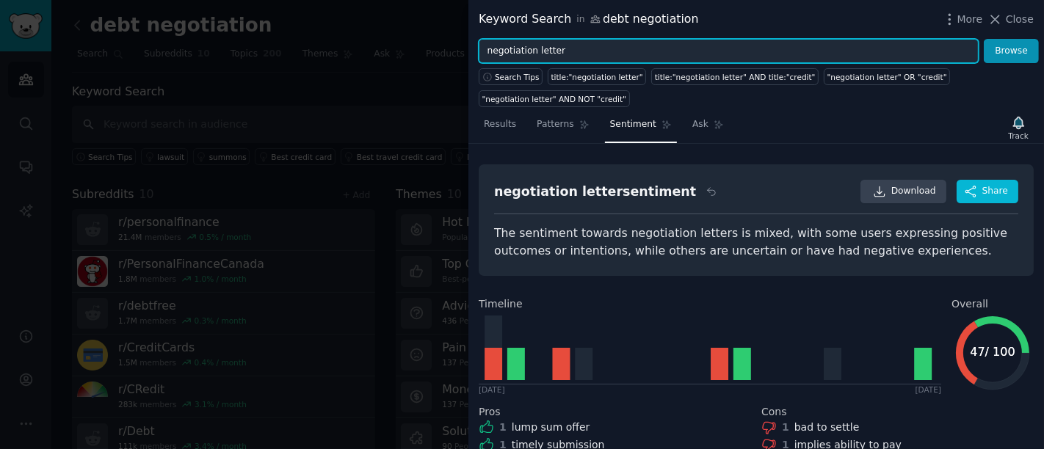
drag, startPoint x: 575, startPoint y: 53, endPoint x: 431, endPoint y: 50, distance: 143.9
click at [431, 50] on div "Keyword Search in debt negotiation More Close negotiation letter Browse Search …" at bounding box center [522, 224] width 1044 height 449
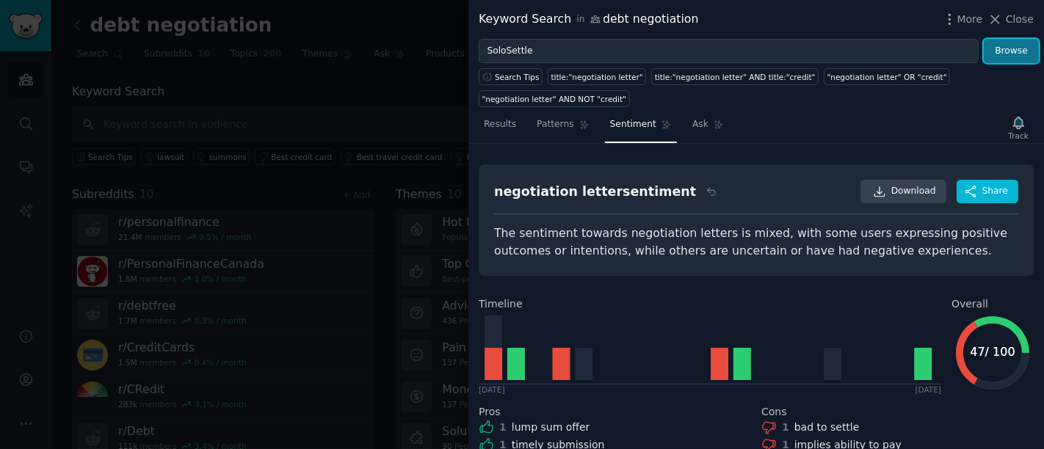
click at [939, 48] on button "Browse" at bounding box center [1011, 51] width 55 height 25
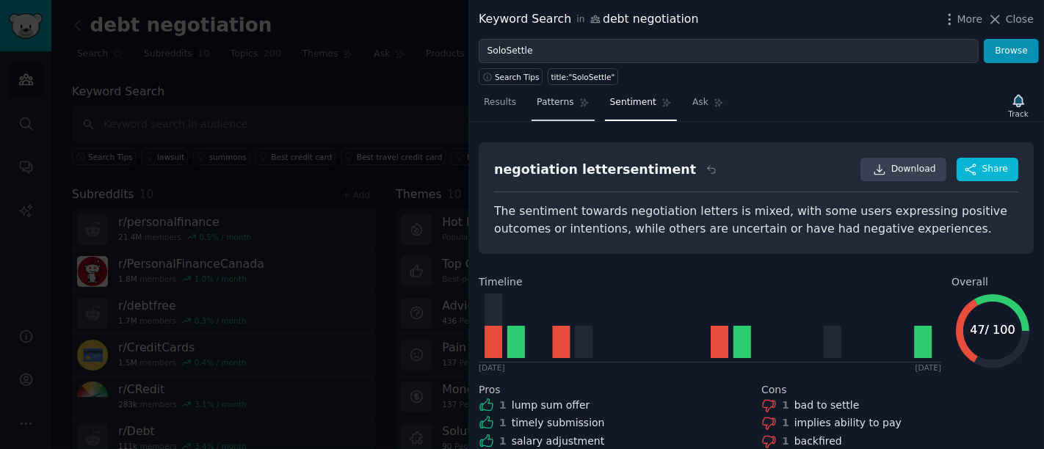
click at [541, 102] on span "Patterns" at bounding box center [555, 102] width 37 height 13
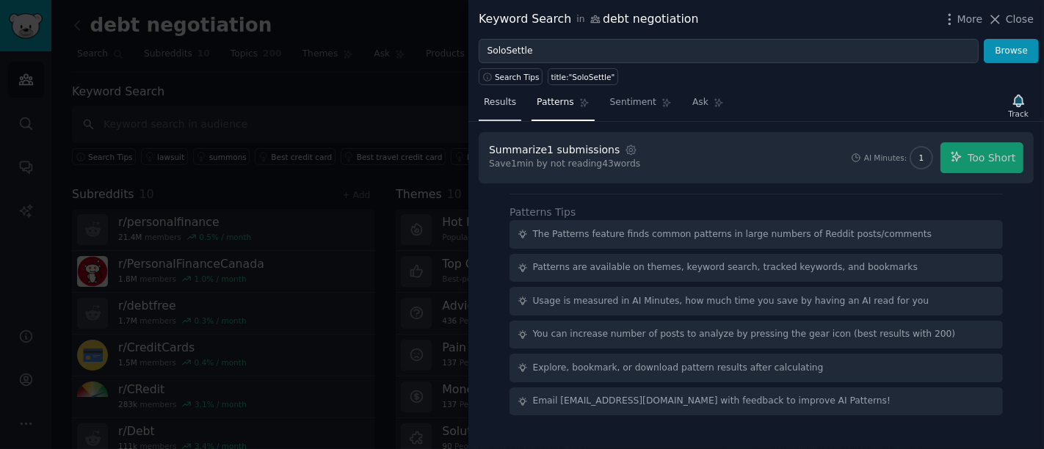
click at [498, 99] on span "Results" at bounding box center [500, 102] width 32 height 13
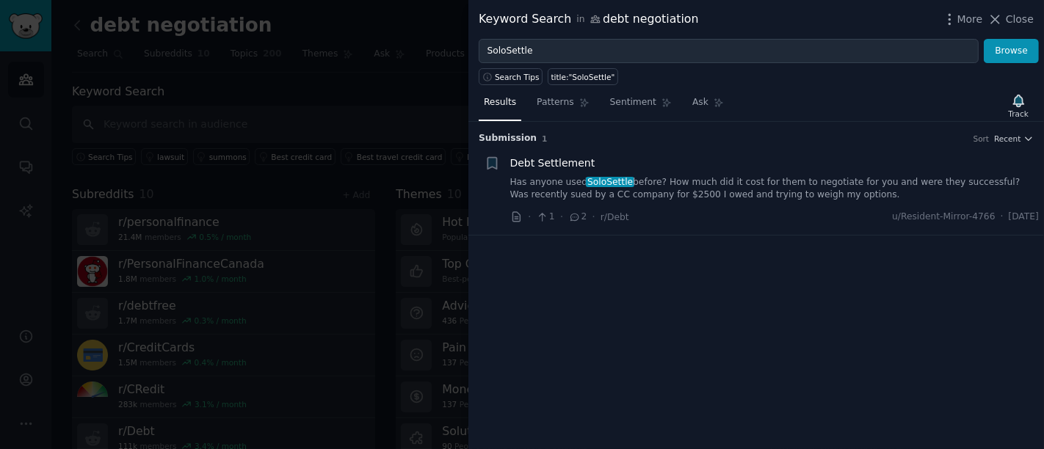
click at [680, 176] on link "Has anyone used SoloSettle before? How much did it cost for them to negotiate f…" at bounding box center [774, 189] width 529 height 26
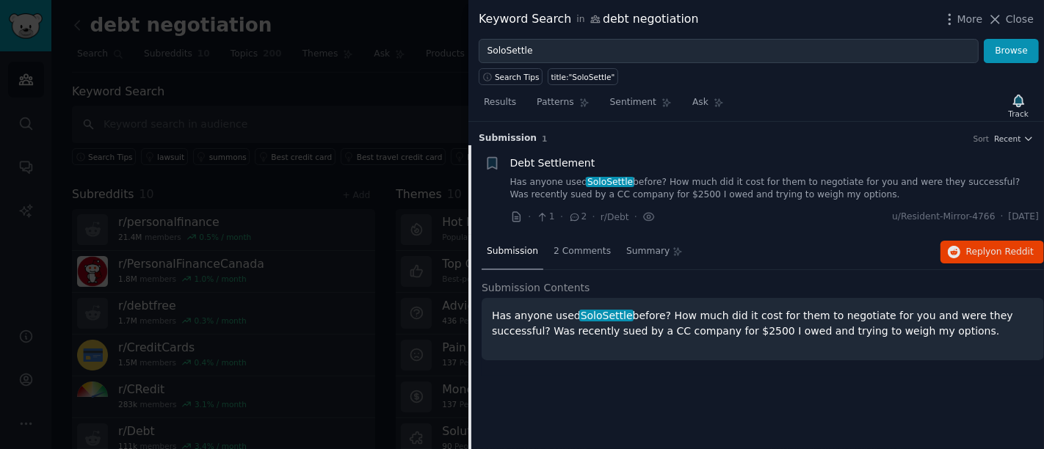
scroll to position [4, 0]
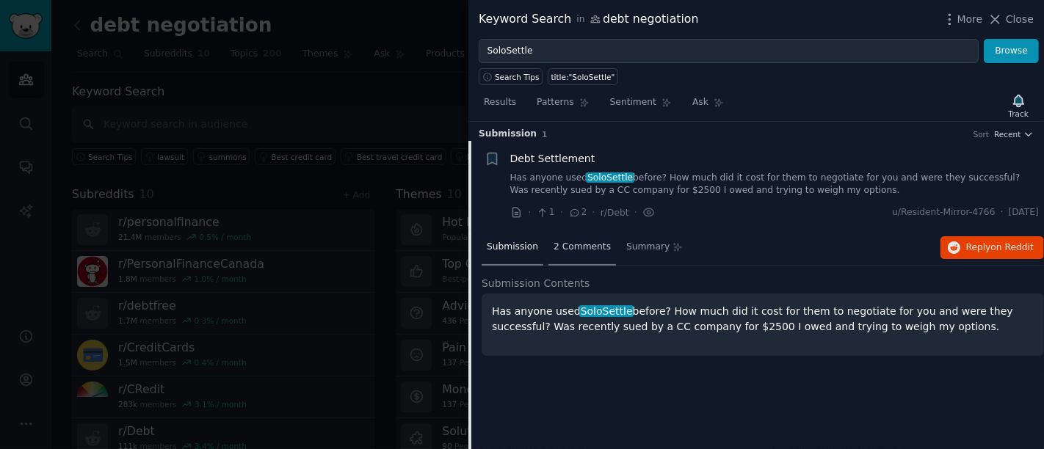
click at [585, 247] on span "2 Comments" at bounding box center [582, 247] width 57 height 13
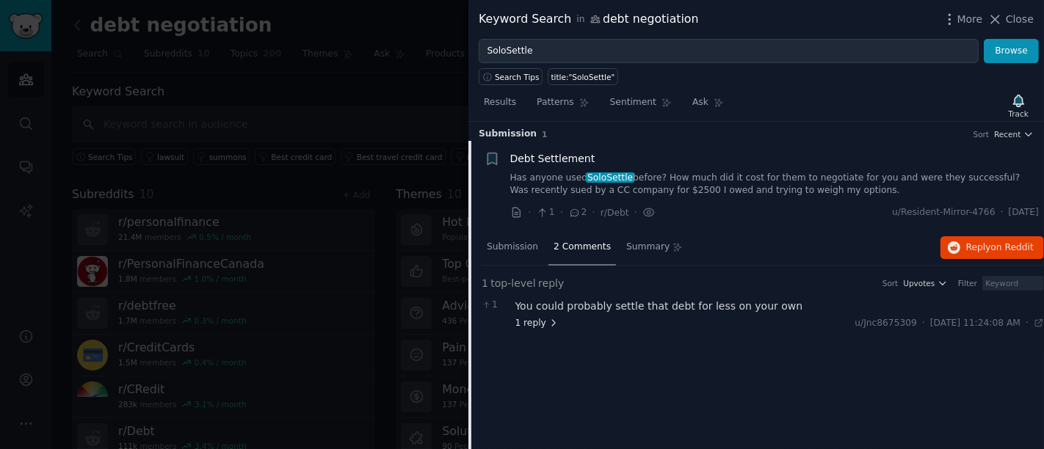
click at [526, 325] on span "1 reply" at bounding box center [537, 323] width 44 height 13
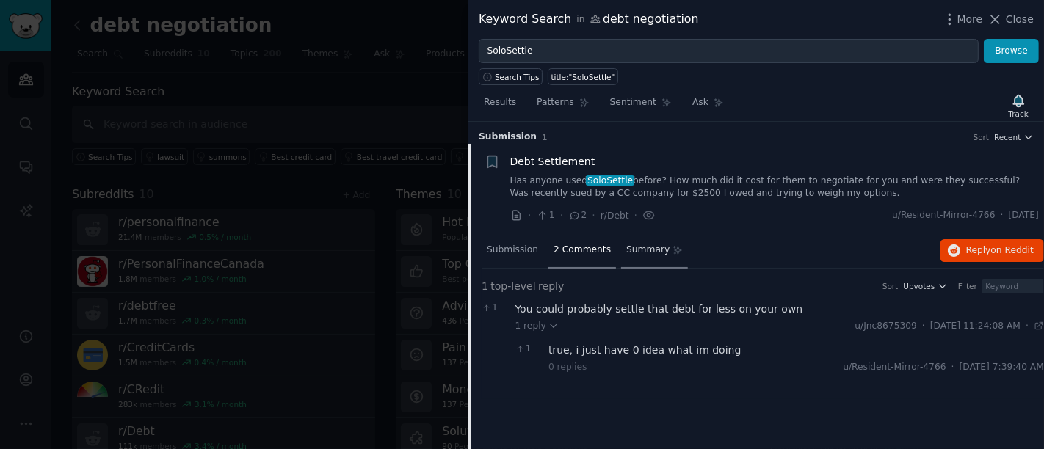
scroll to position [0, 0]
click at [522, 245] on span "Submission" at bounding box center [512, 251] width 51 height 13
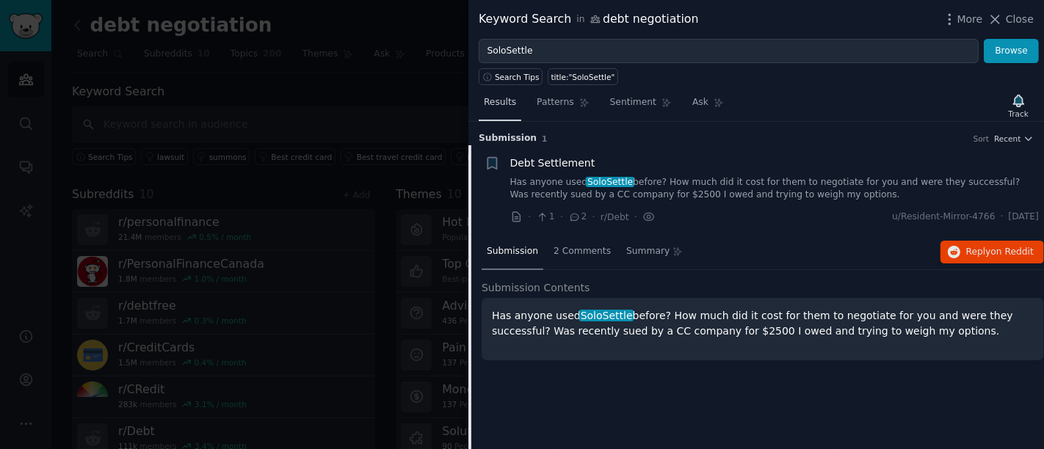
click at [507, 99] on span "Results" at bounding box center [500, 102] width 32 height 13
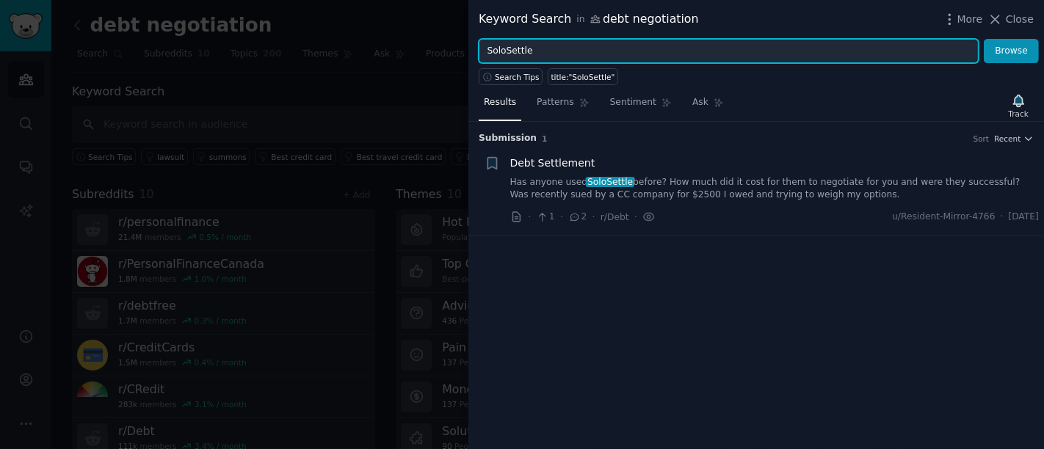
drag, startPoint x: 562, startPoint y: 62, endPoint x: 346, endPoint y: 61, distance: 216.6
click at [346, 61] on div "Keyword Search in debt negotiation More Close SoloSettle Browse Search Tips tit…" at bounding box center [522, 224] width 1044 height 449
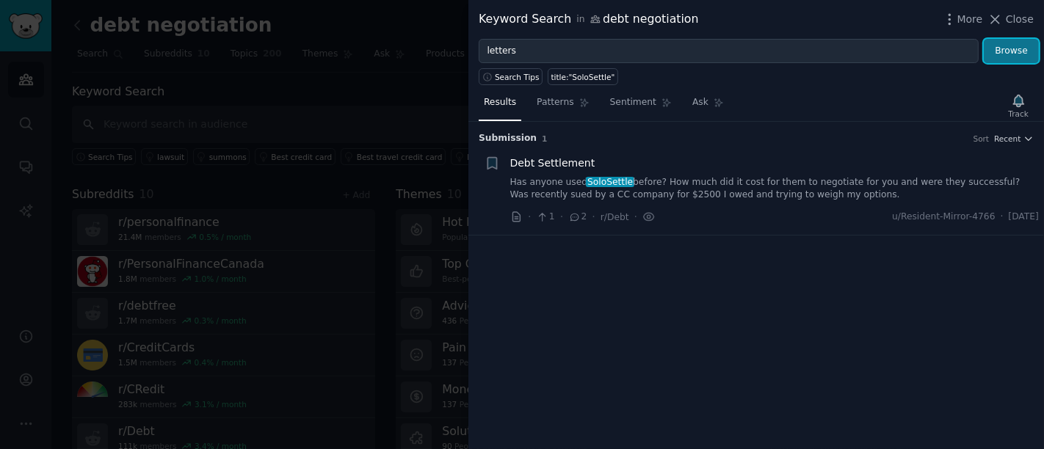
click at [939, 47] on button "Browse" at bounding box center [1011, 51] width 55 height 25
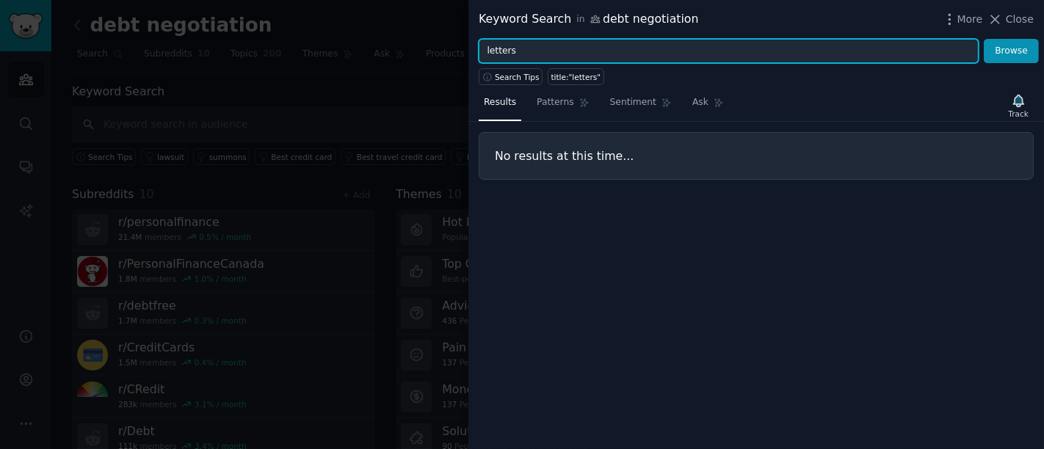
click at [667, 54] on input "letters" at bounding box center [729, 51] width 500 height 25
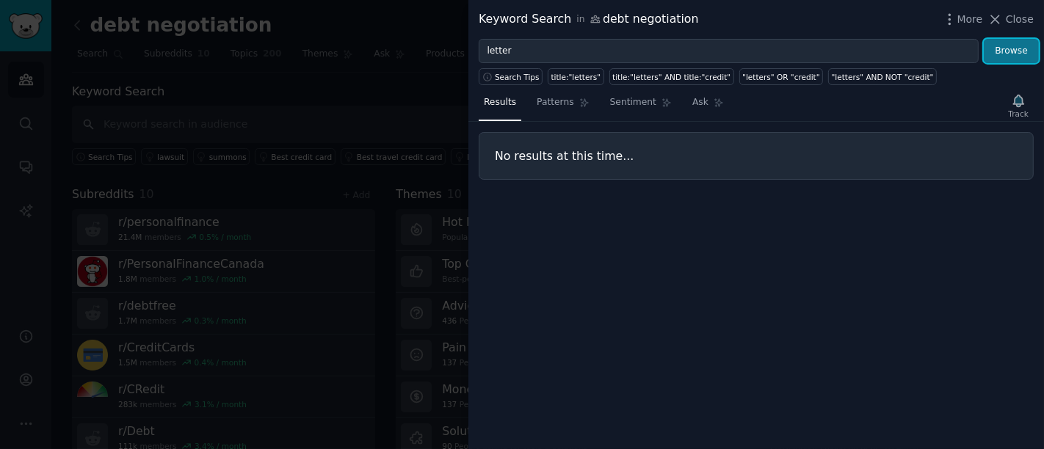
click at [939, 53] on button "Browse" at bounding box center [1011, 51] width 55 height 25
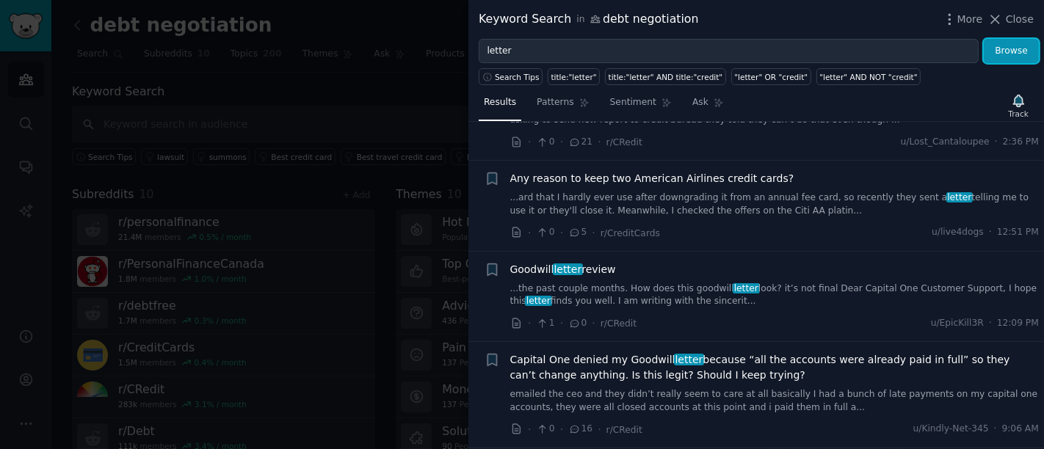
scroll to position [543, 0]
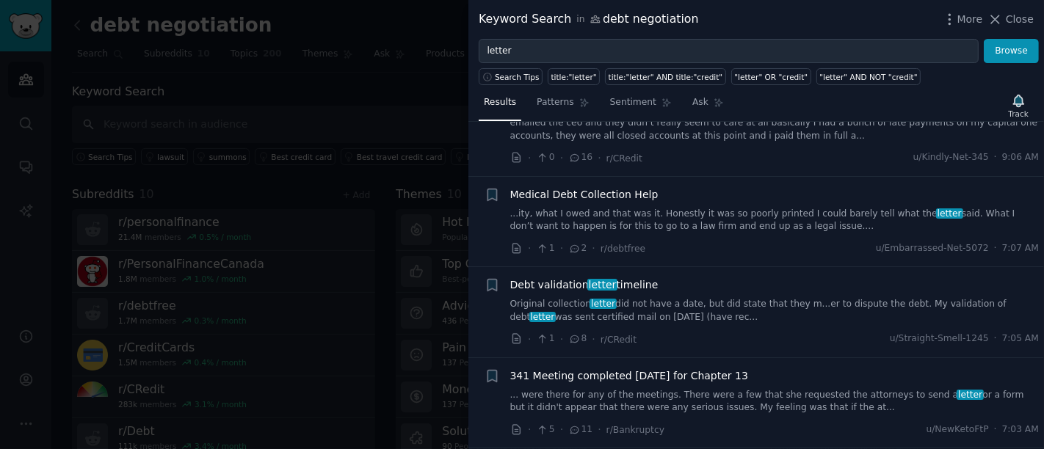
click at [810, 208] on link "...ity, what I owed and that was it. Honestly it was so poorly printed I could …" at bounding box center [774, 221] width 529 height 26
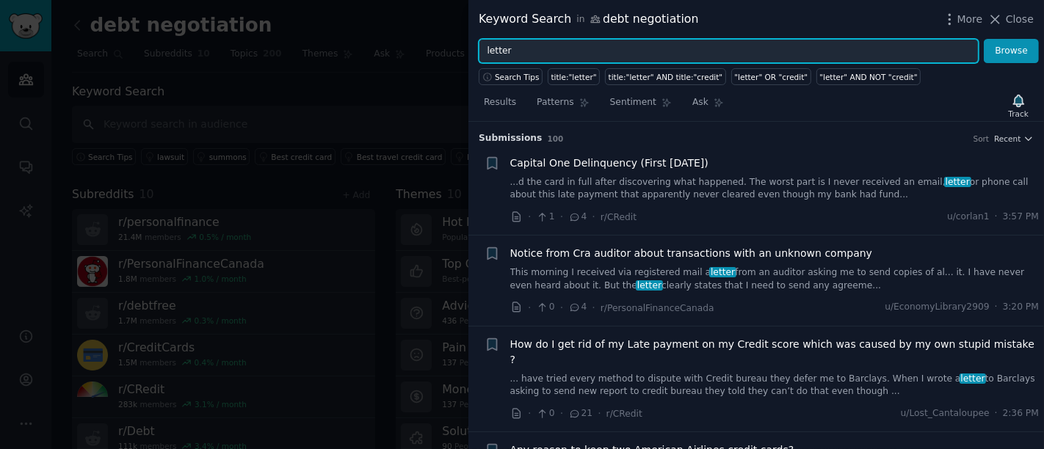
drag, startPoint x: 531, startPoint y: 57, endPoint x: 427, endPoint y: 63, distance: 104.5
click at [427, 63] on div "Keyword Search in debt negotiation More Close letter Browse Search Tips title:"…" at bounding box center [522, 224] width 1044 height 449
type input "debt letter"
click at [939, 39] on button "Browse" at bounding box center [1011, 51] width 55 height 25
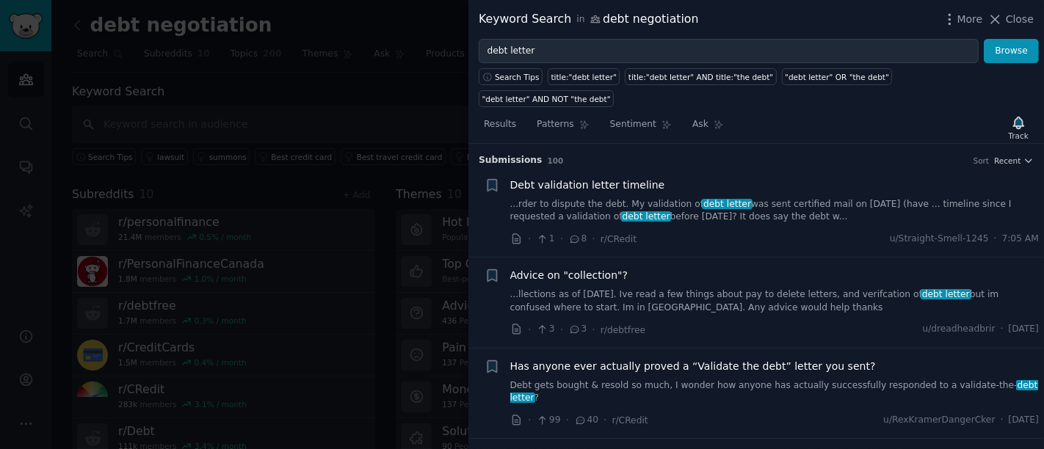
click at [719, 288] on link "...llections as of [DATE]. Ive read a few things about pay to delete letters, a…" at bounding box center [774, 301] width 529 height 26
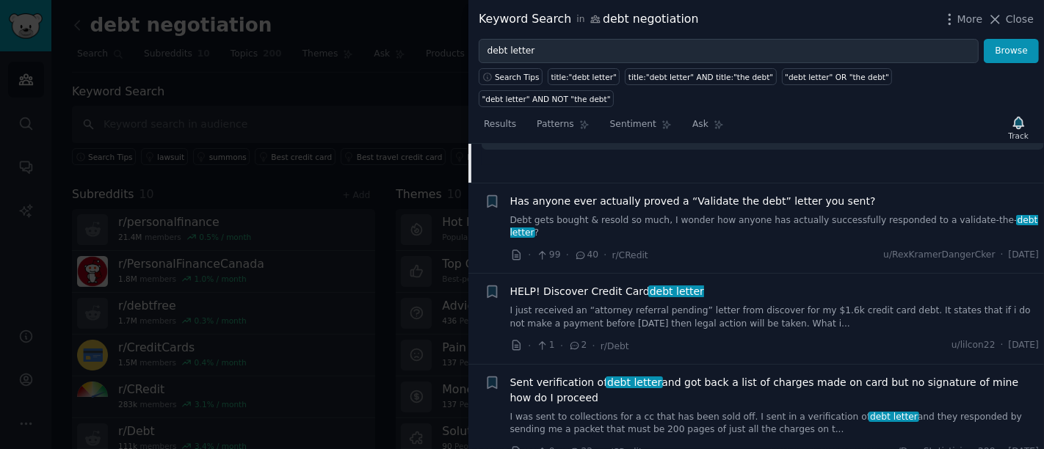
scroll to position [113, 0]
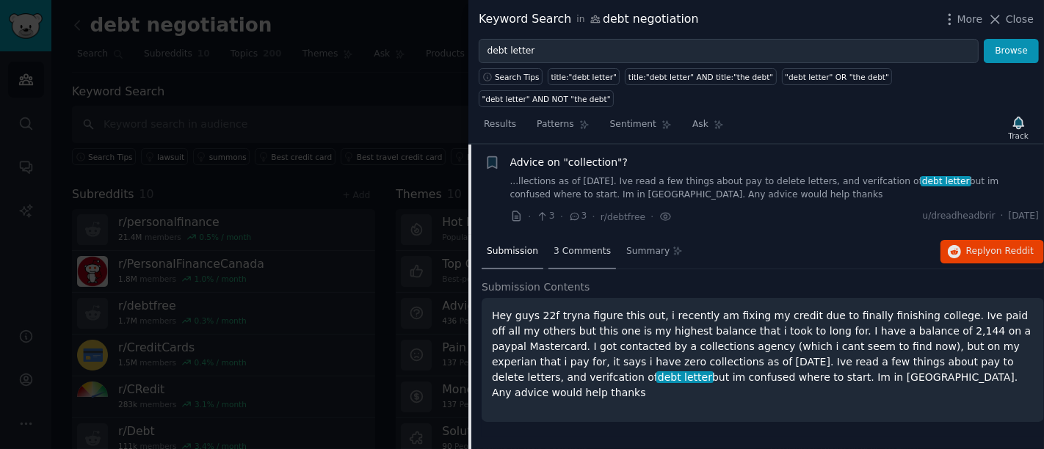
click at [574, 245] on span "3 Comments" at bounding box center [582, 251] width 57 height 13
